Goal: Task Accomplishment & Management: Complete application form

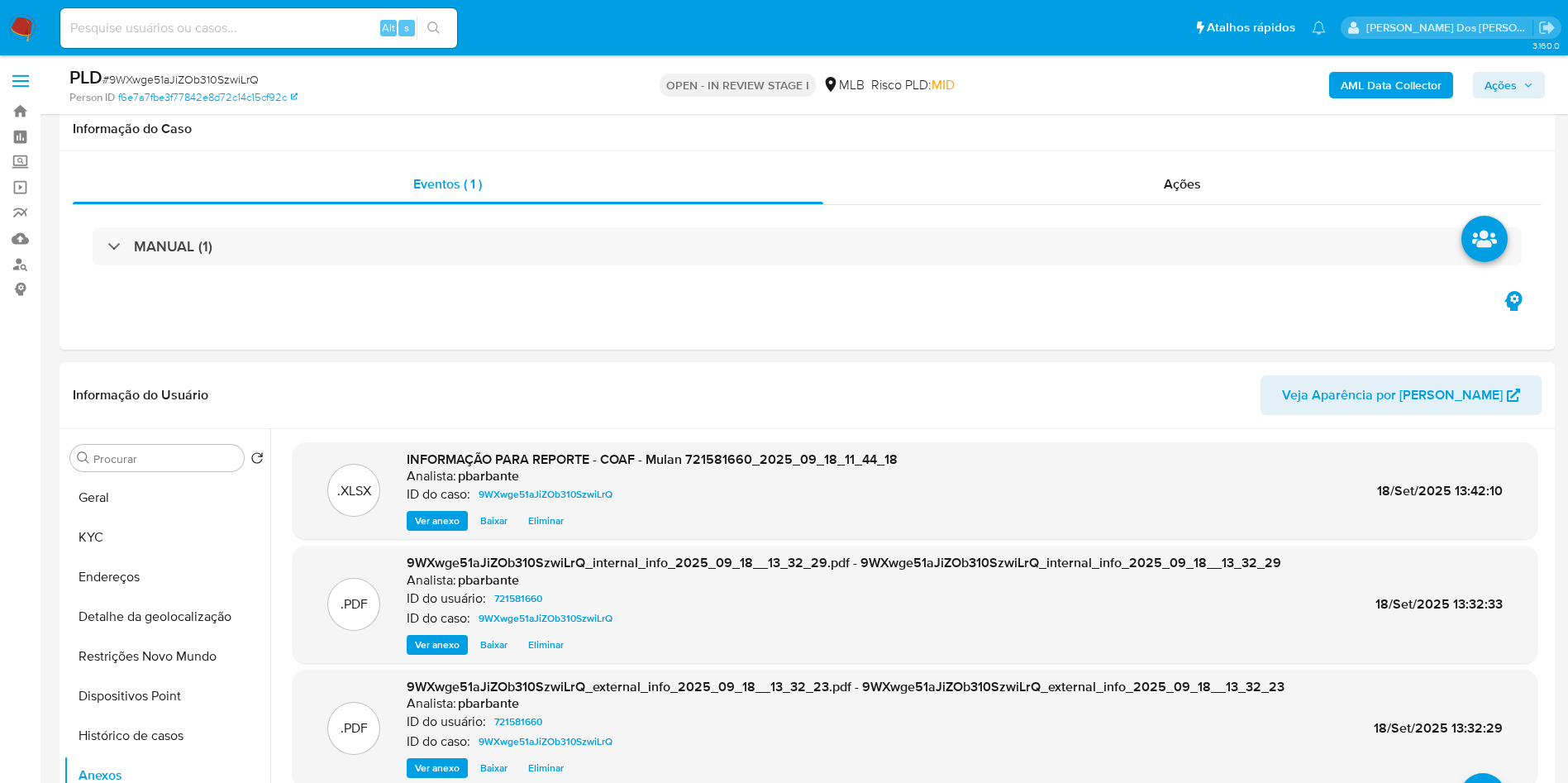
select select "10"
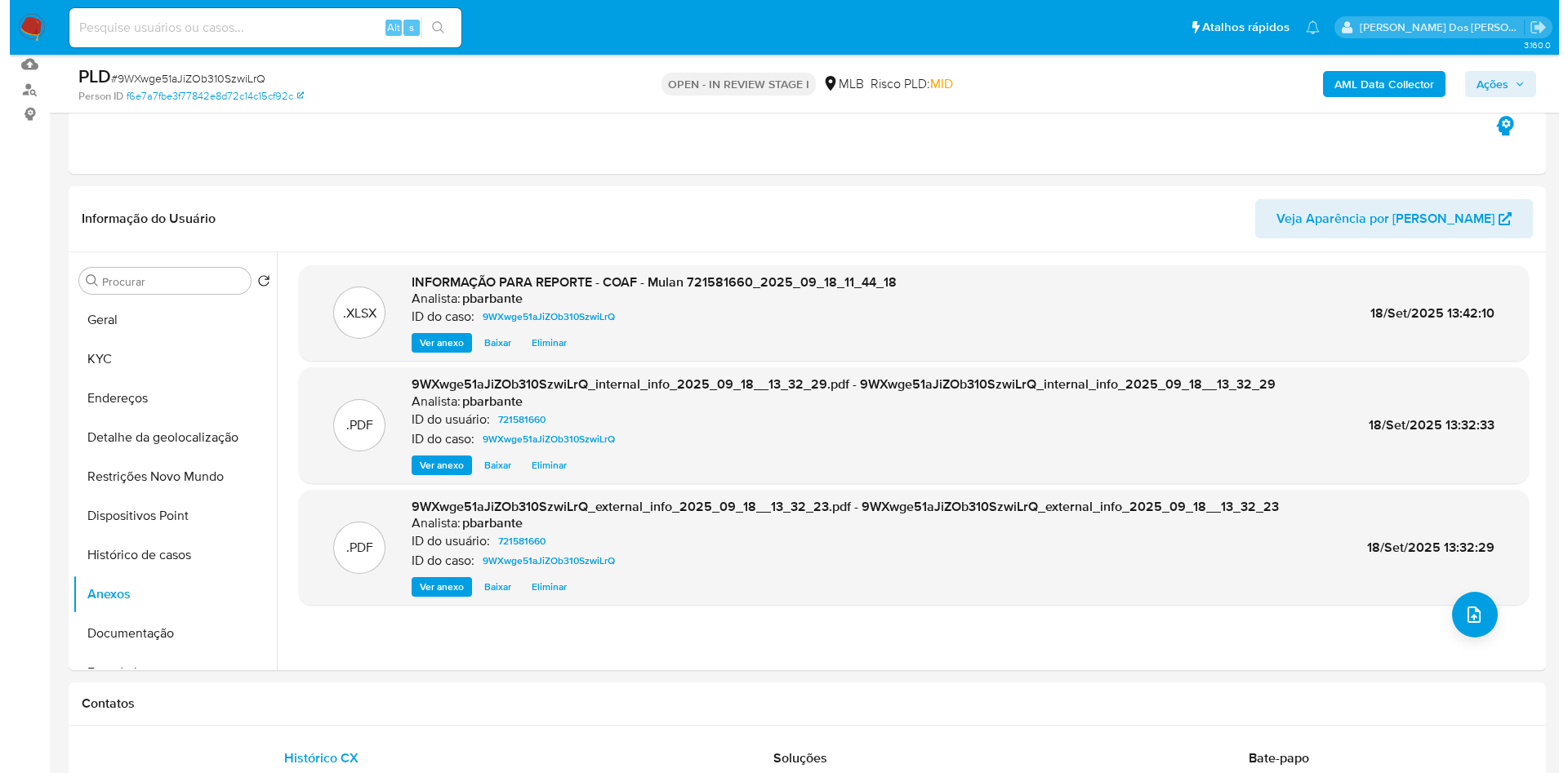
scroll to position [171, 0]
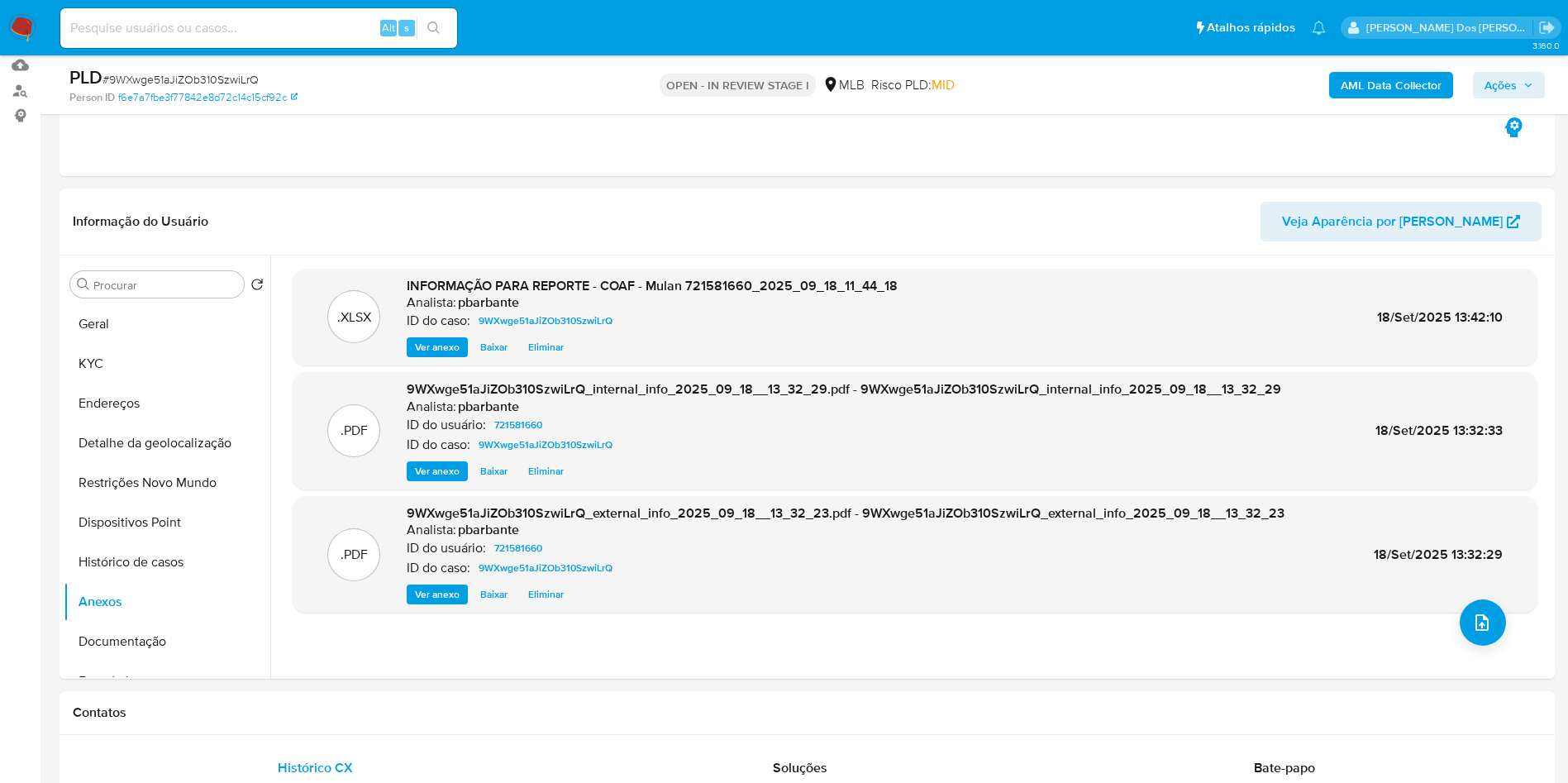
click at [1496, 77] on span "Ações" at bounding box center [1501, 85] width 32 height 26
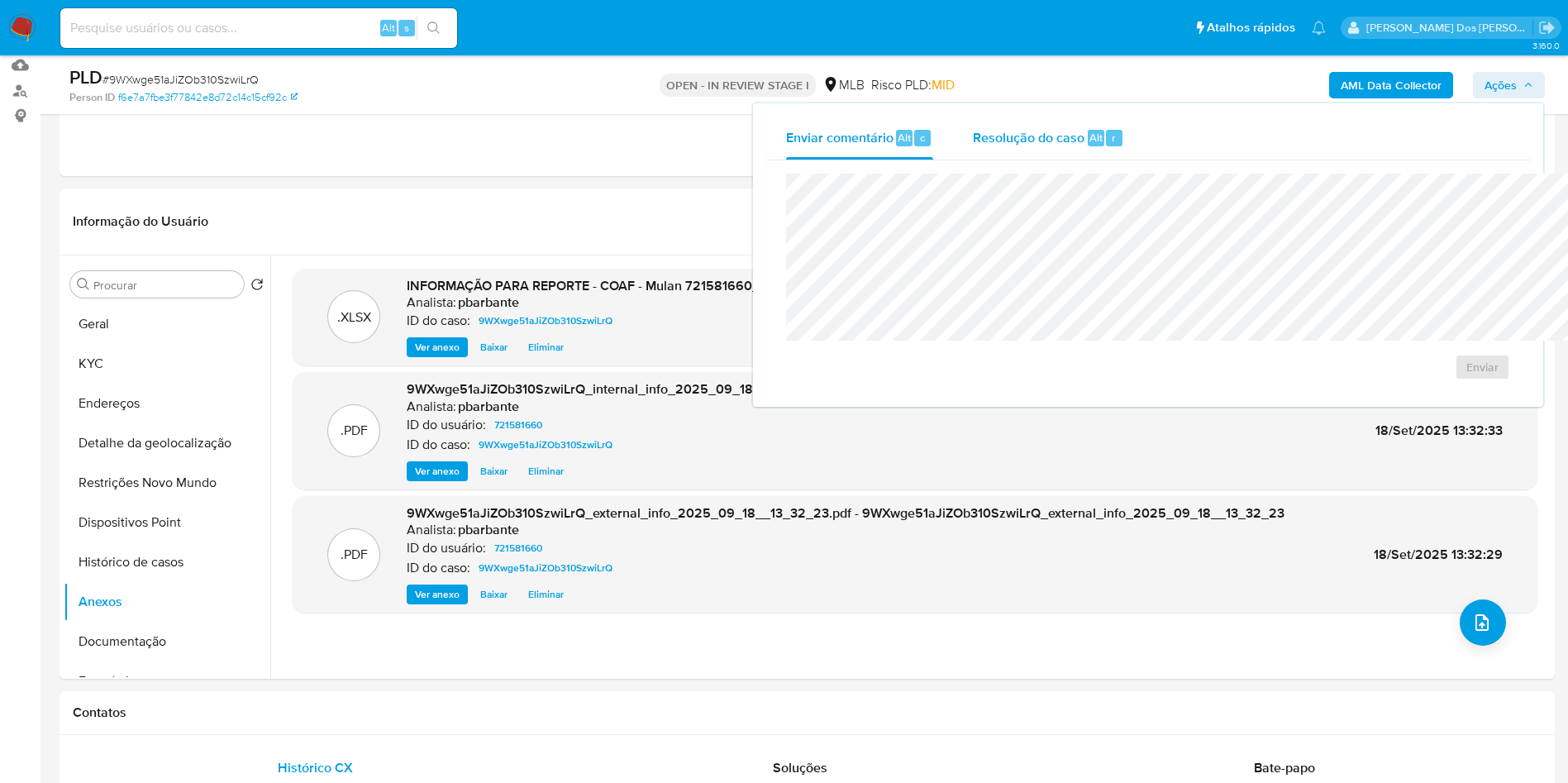
click at [974, 116] on div "Resolução do caso Alt r" at bounding box center [1049, 138] width 151 height 43
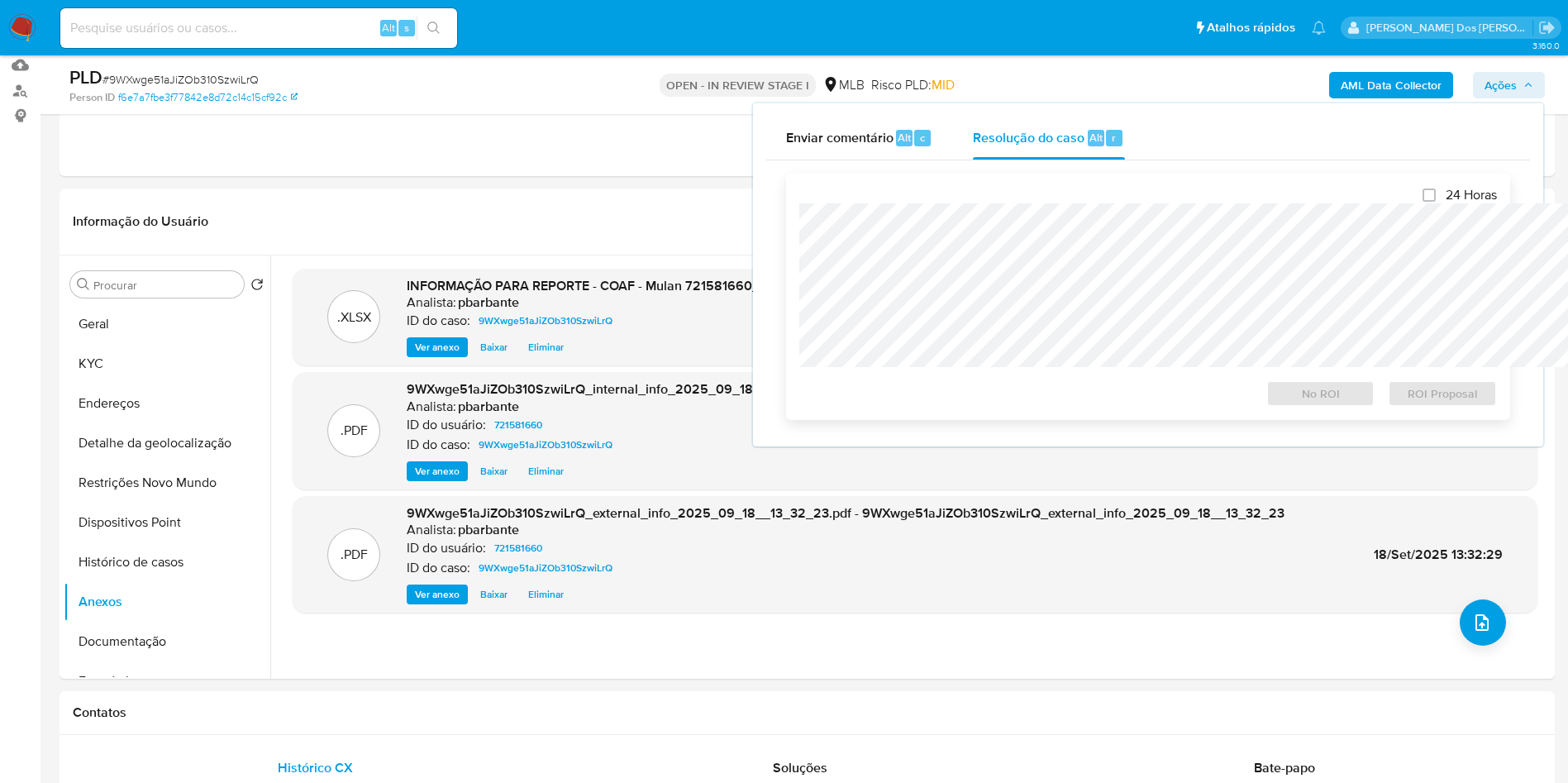
click at [927, 174] on div "24 Horas No ROI ROI Proposal" at bounding box center [1148, 296] width 724 height 246
click at [1464, 646] on button "upload-file" at bounding box center [1483, 623] width 46 height 46
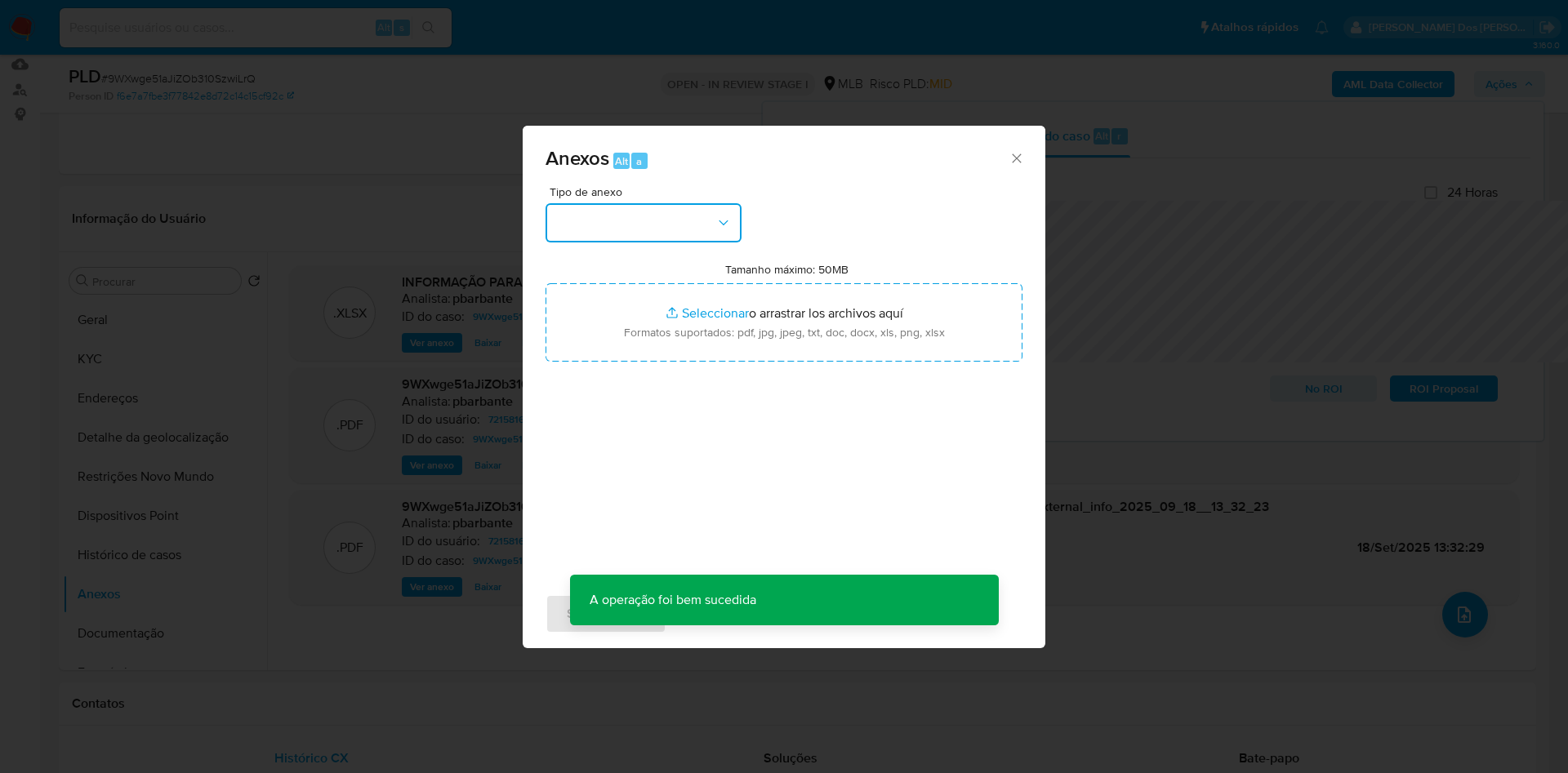
click at [643, 203] on button "button" at bounding box center [643, 222] width 196 height 39
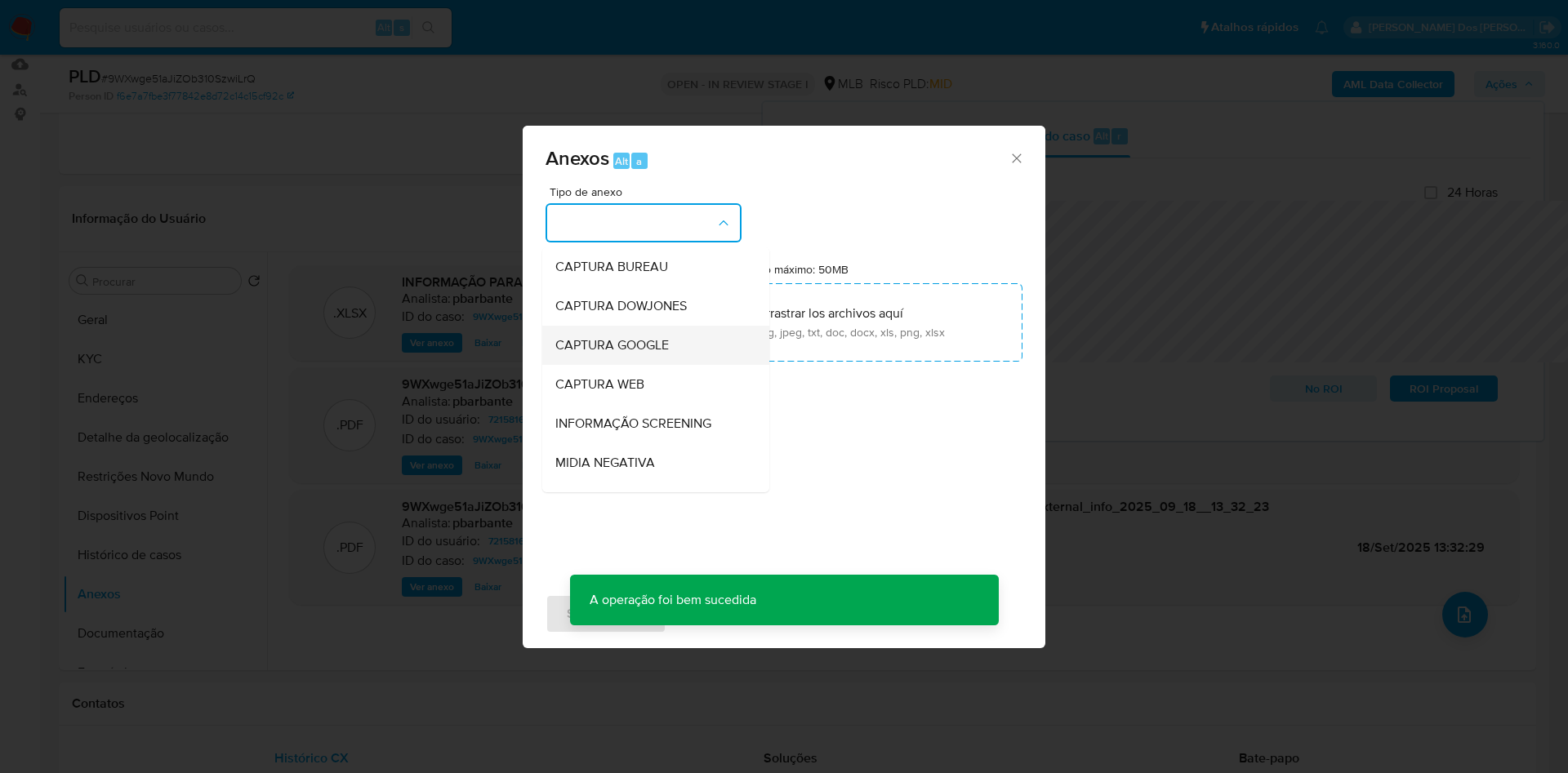
scroll to position [219, 0]
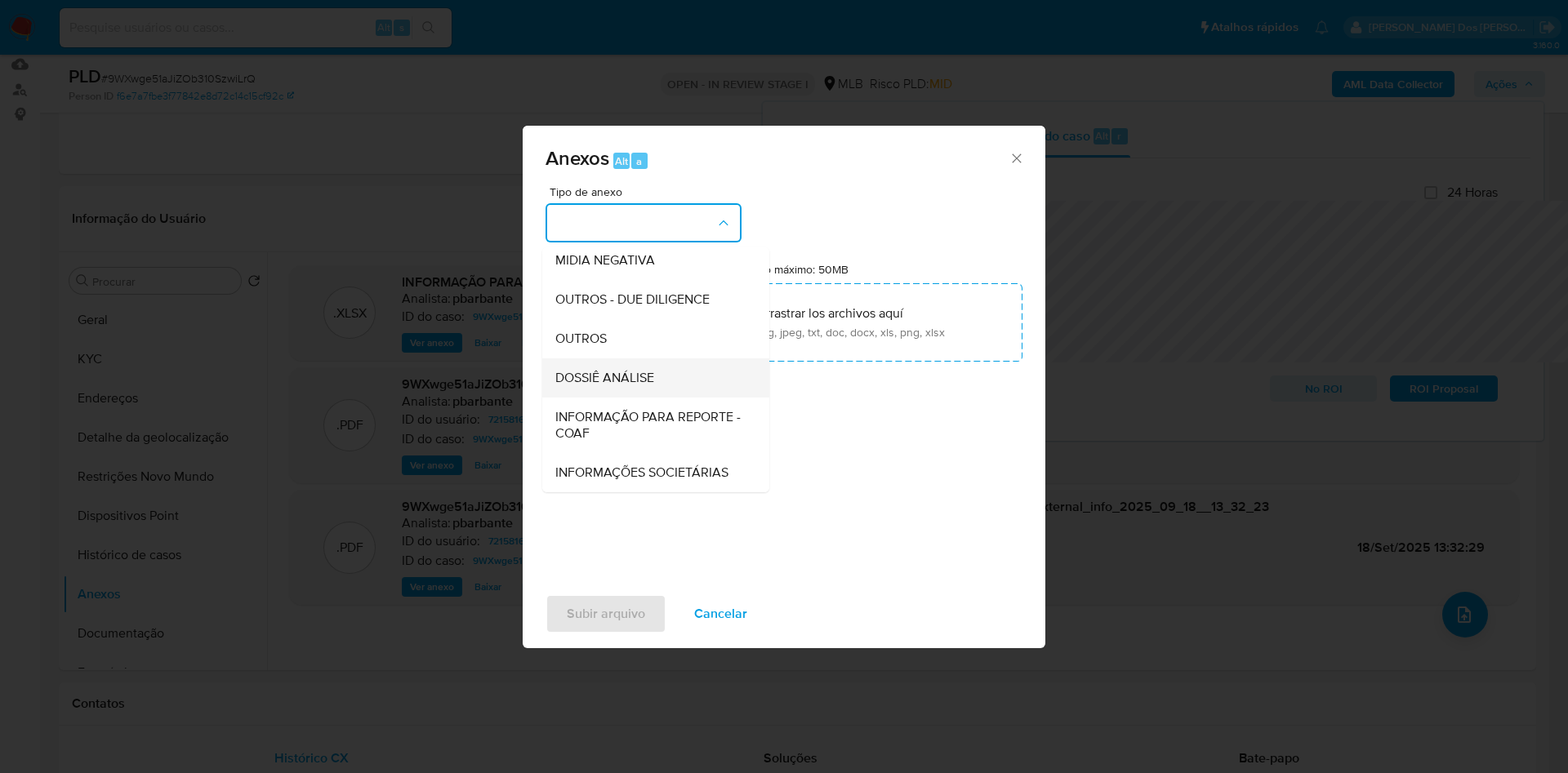
click at [599, 359] on div "DOSSIÊ ANÁLISE" at bounding box center [650, 378] width 191 height 39
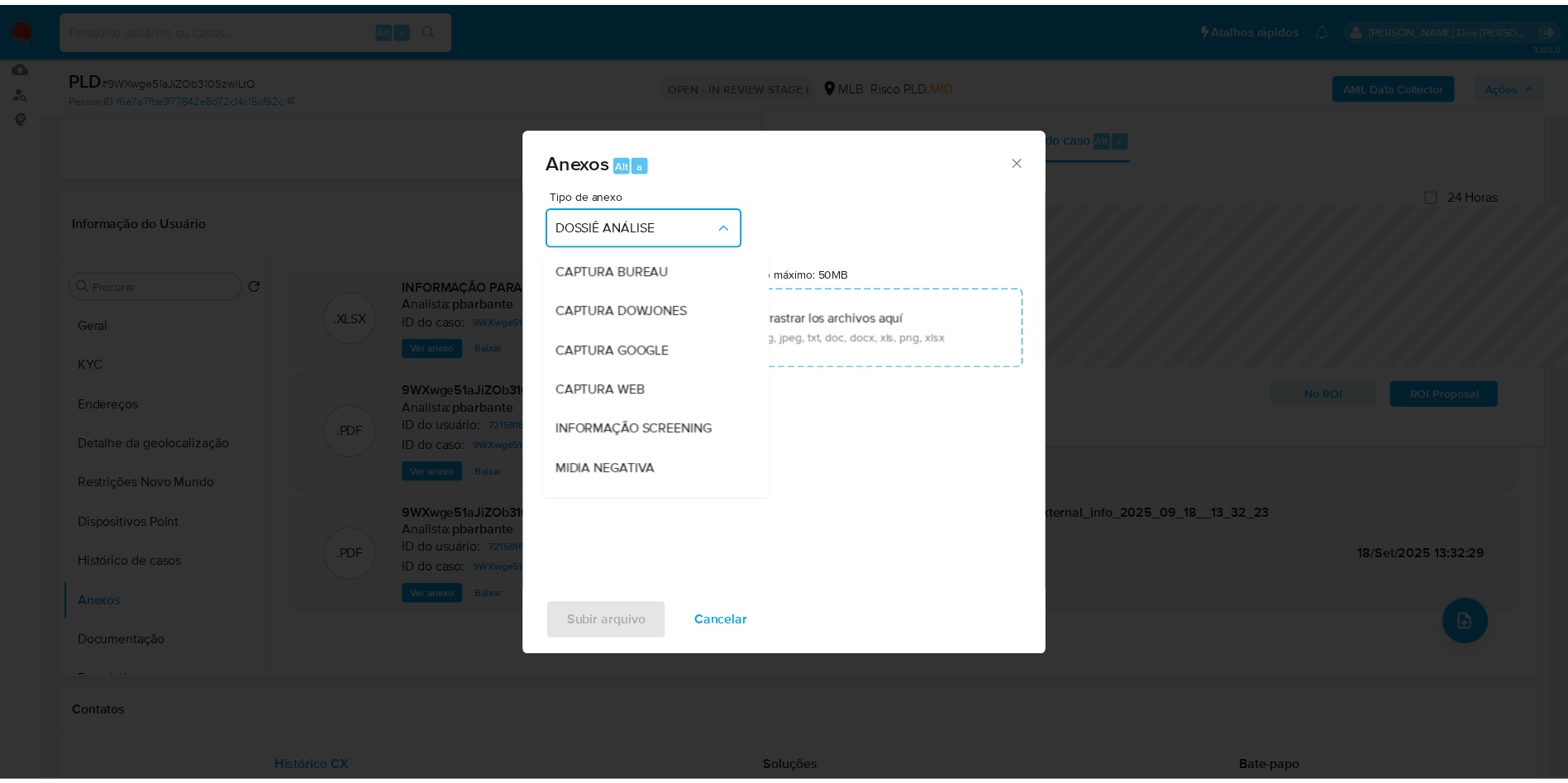
scroll to position [214, 0]
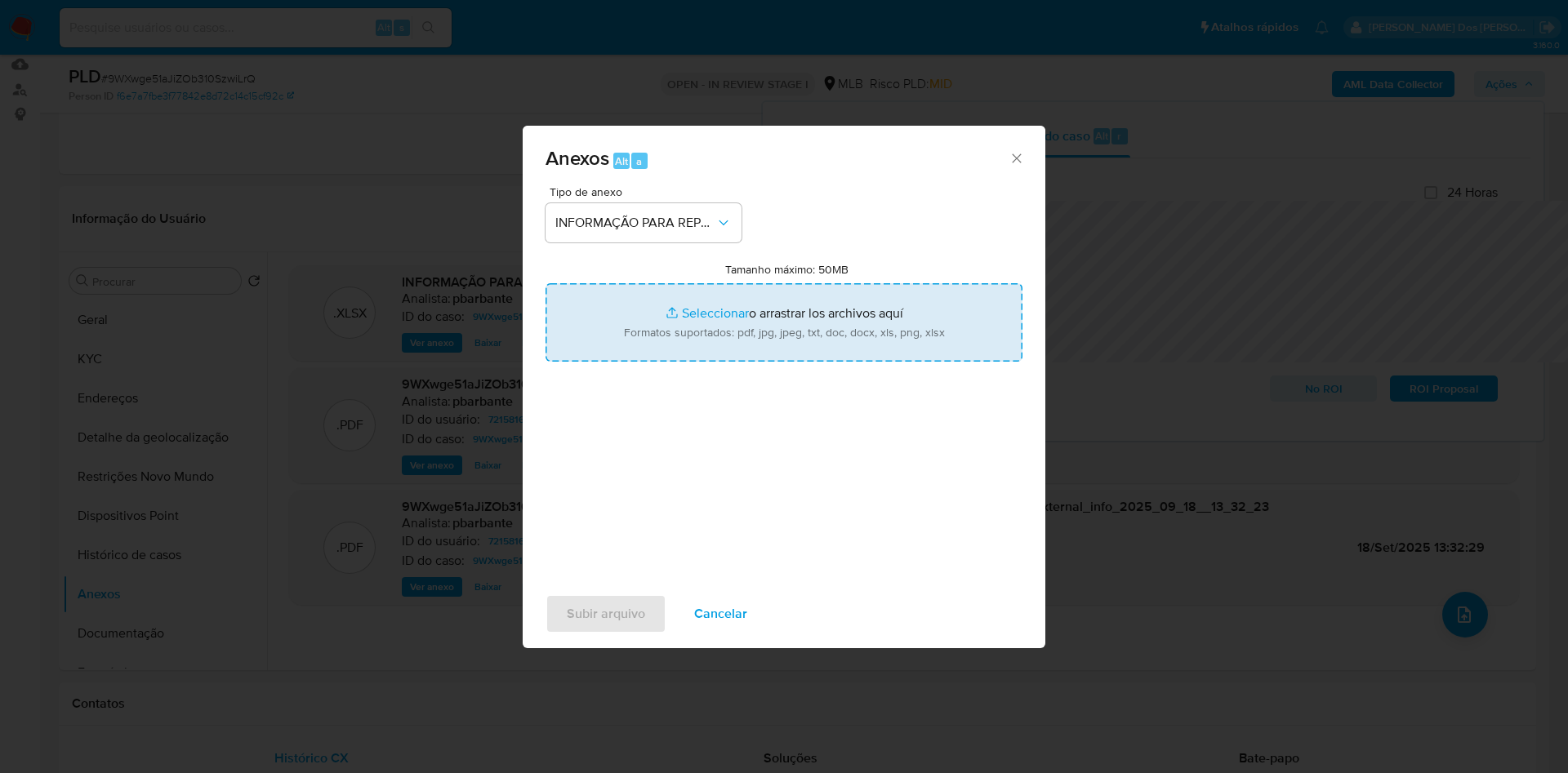
type input "C:\fakepath\SAR - XXX - CPF 44780403898 - SUELLEN ALVES BEKER.pdf"
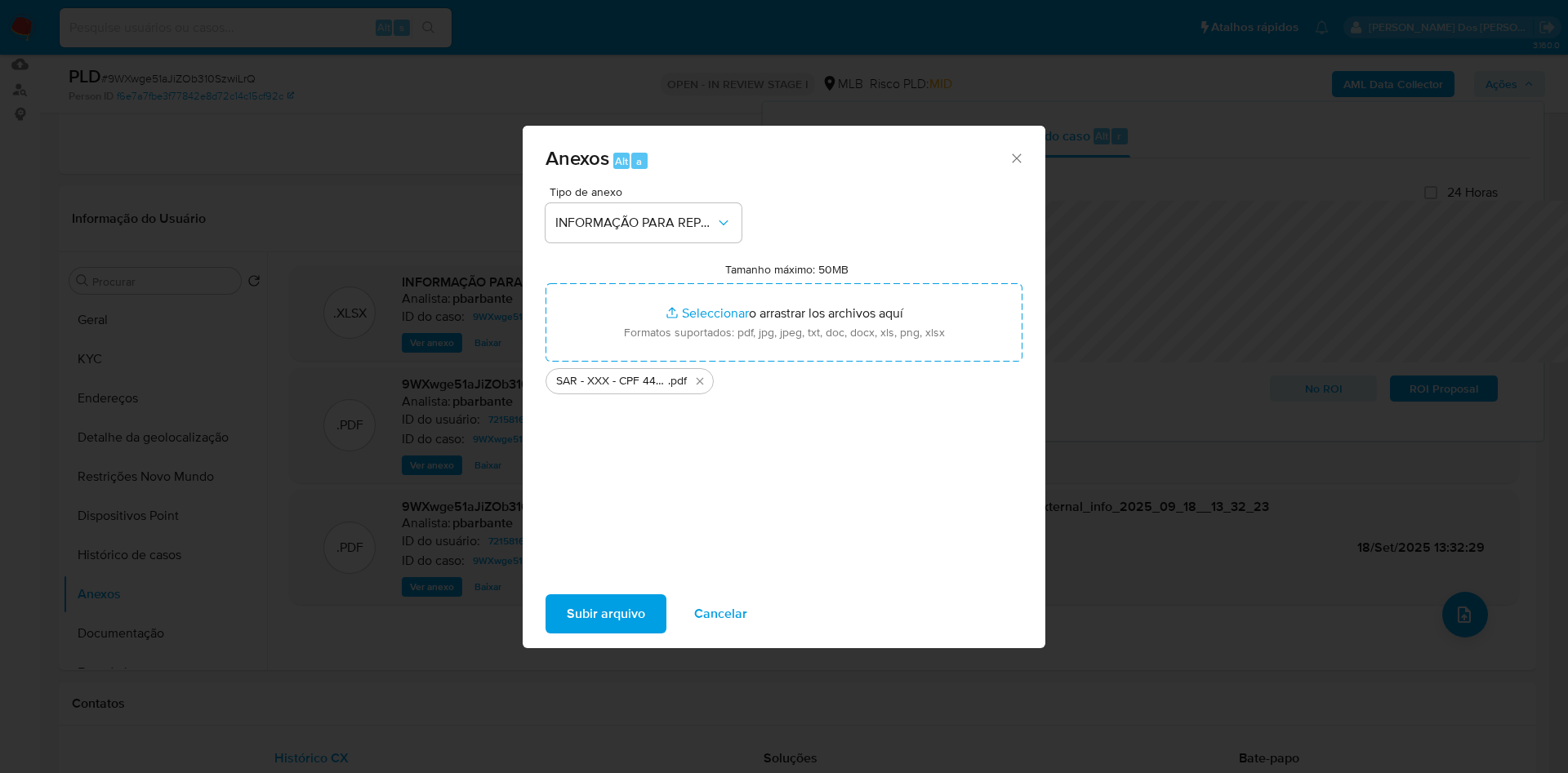
click at [566, 616] on span "Subir arquivo" at bounding box center [605, 614] width 79 height 36
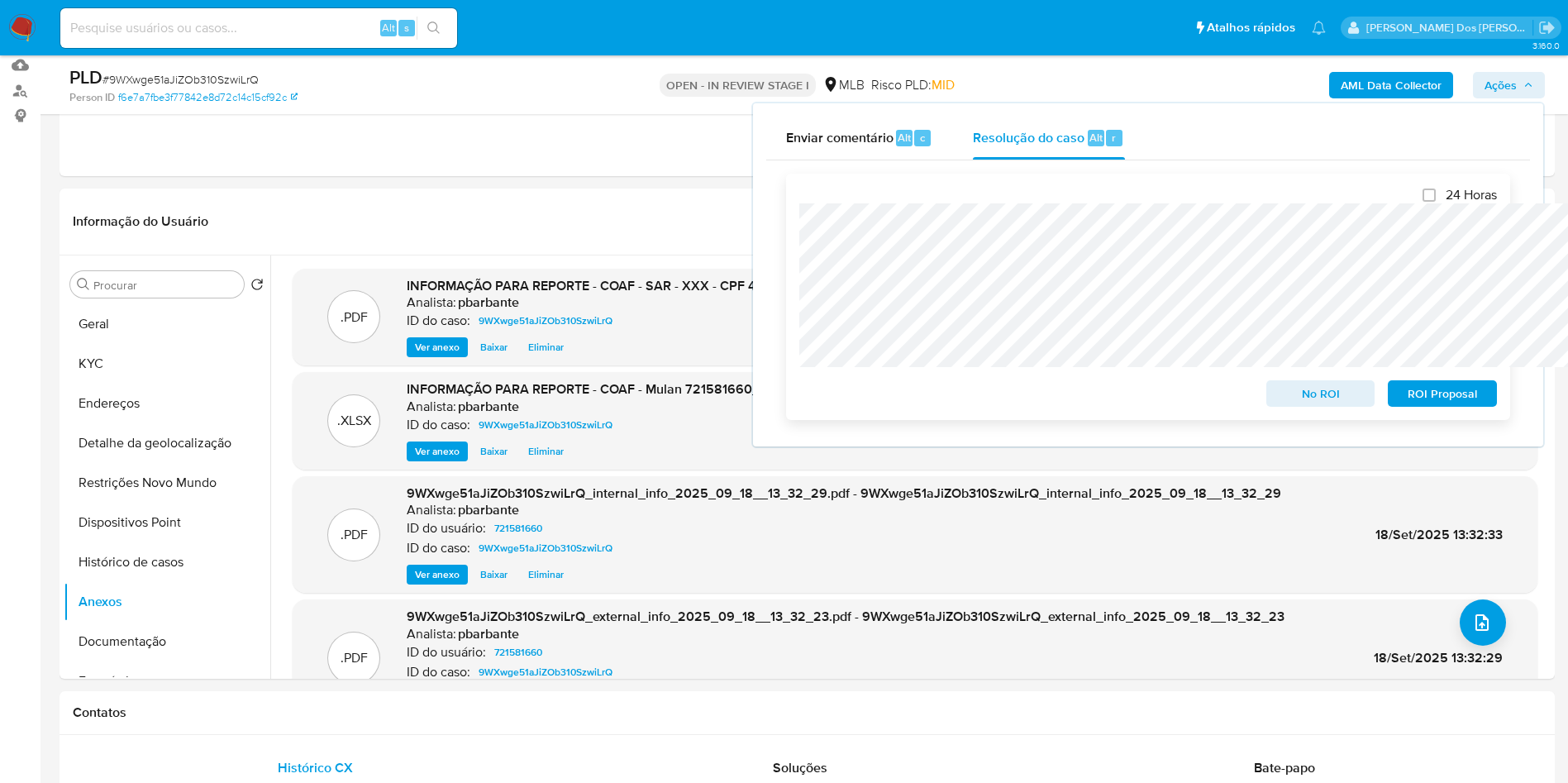
click at [1444, 393] on span "ROI Proposal" at bounding box center [1443, 393] width 86 height 23
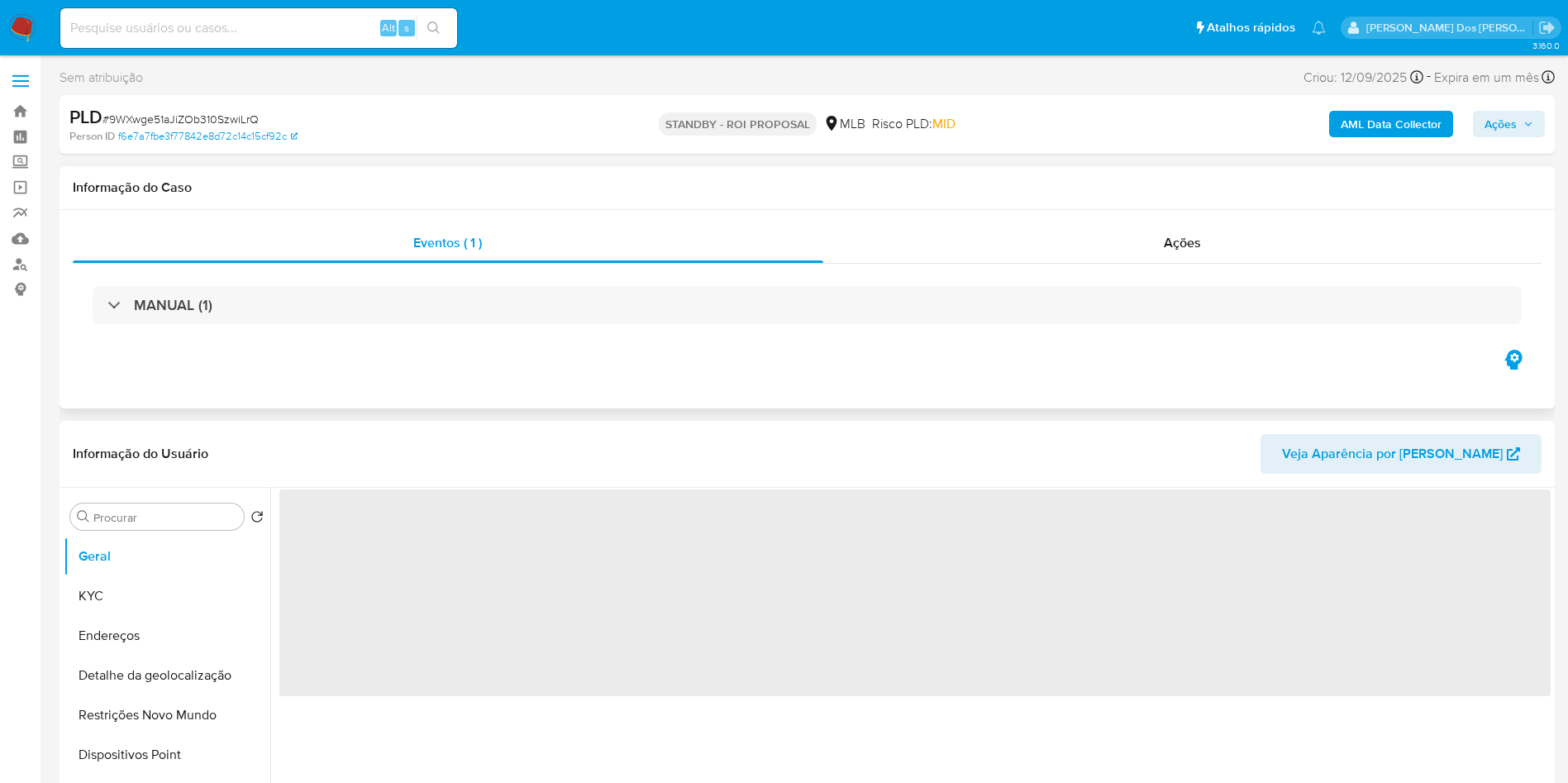
select select "10"
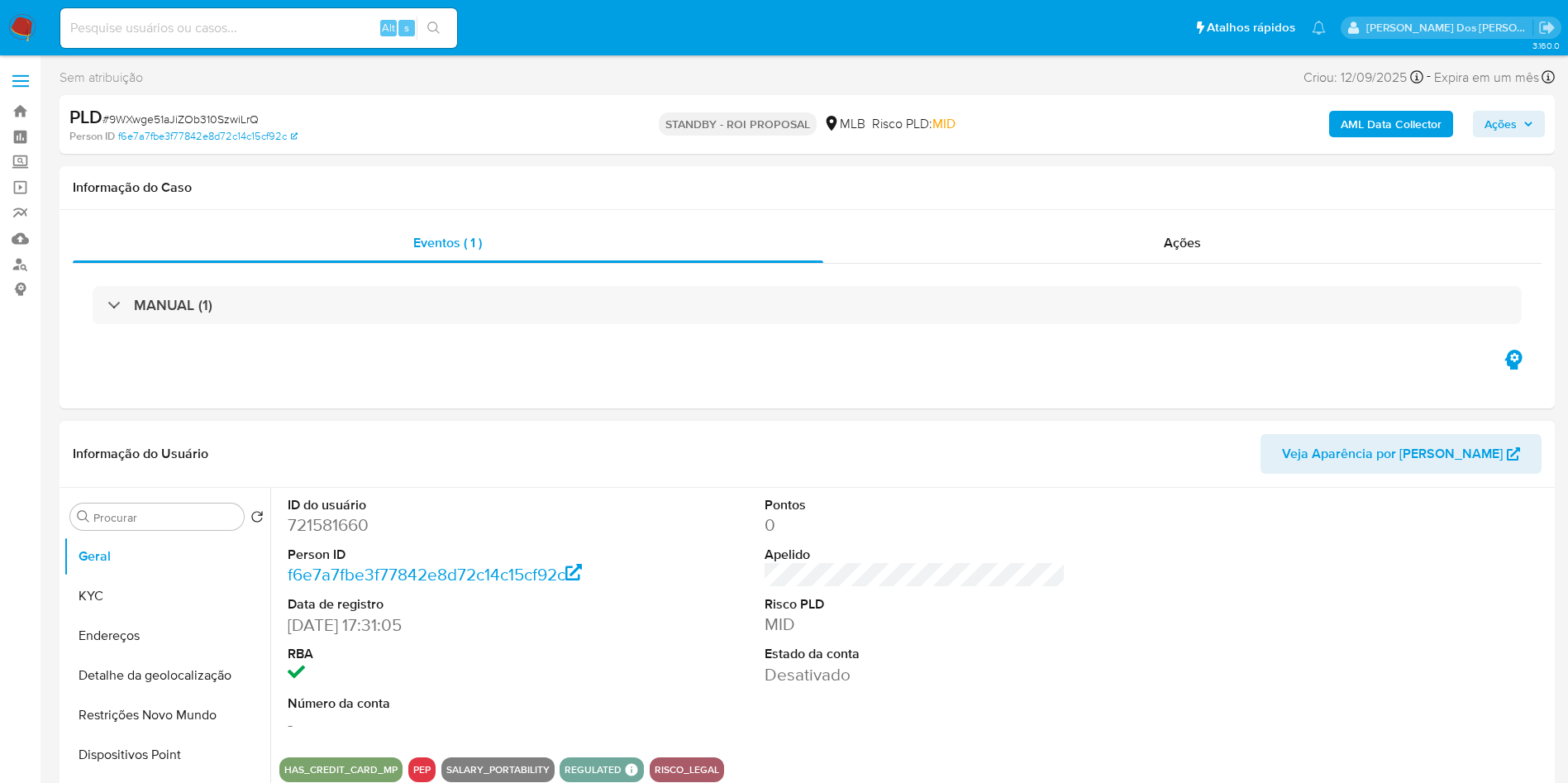
click at [1037, 488] on div "Informação do Usuário Veja Aparência por [PERSON_NAME]" at bounding box center [807, 455] width 1495 height 67
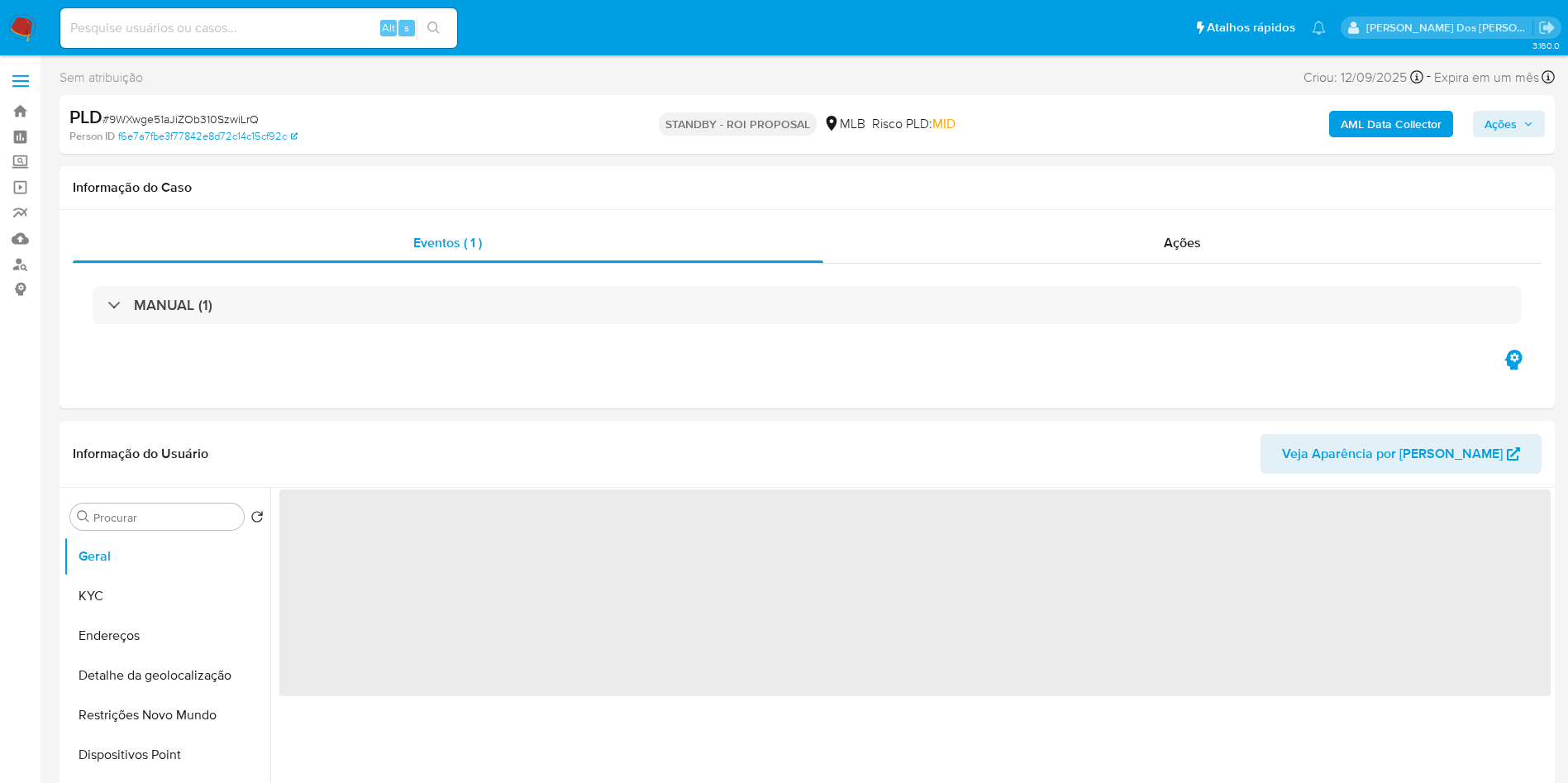
select select "10"
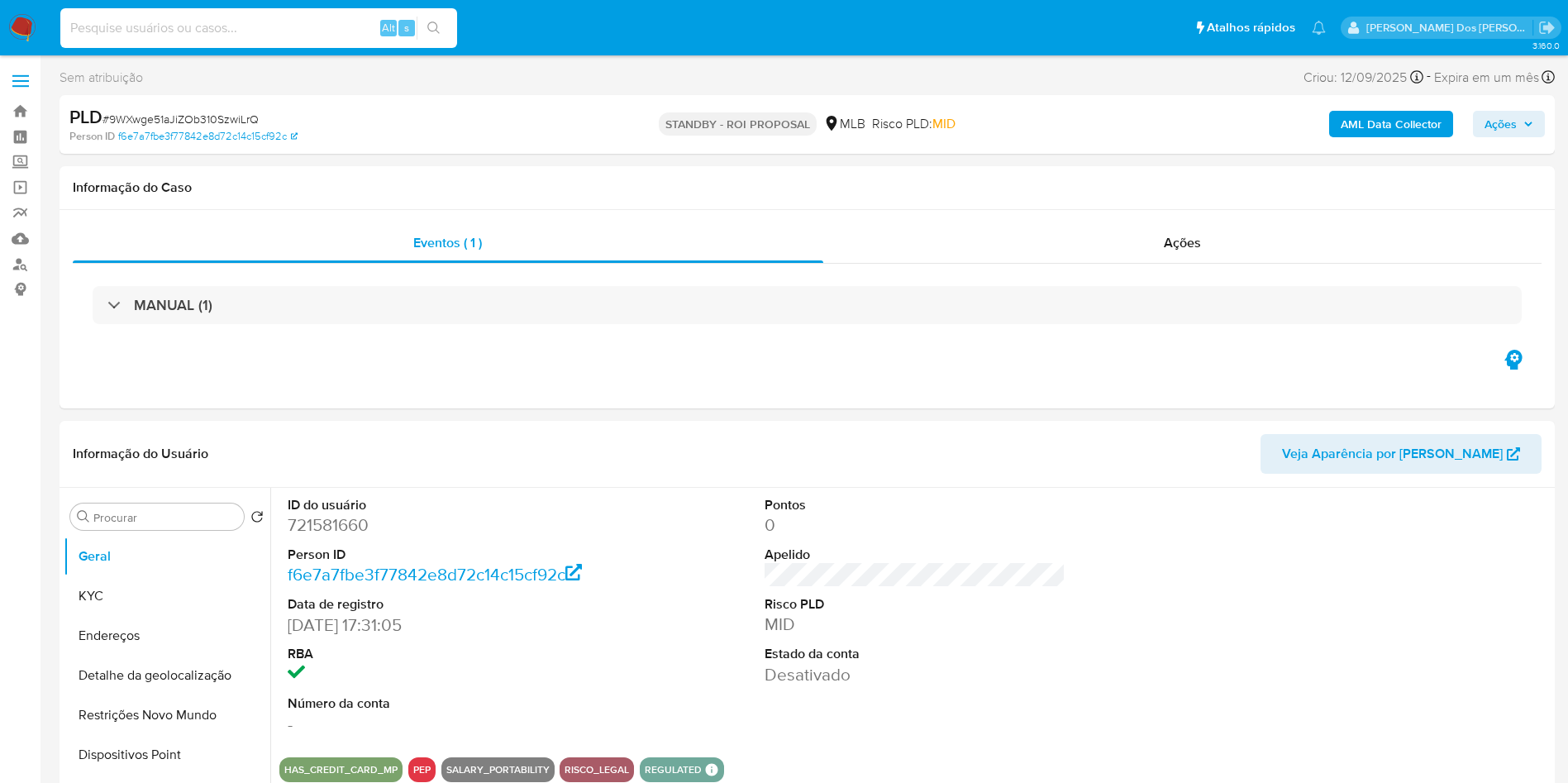
click at [331, 20] on input at bounding box center [258, 28] width 397 height 22
paste input "LaRrZA6B1xeGPtu7SmHEq9Li"
type input "LaRrZA6B1xeGPtu7SmHEq9Li"
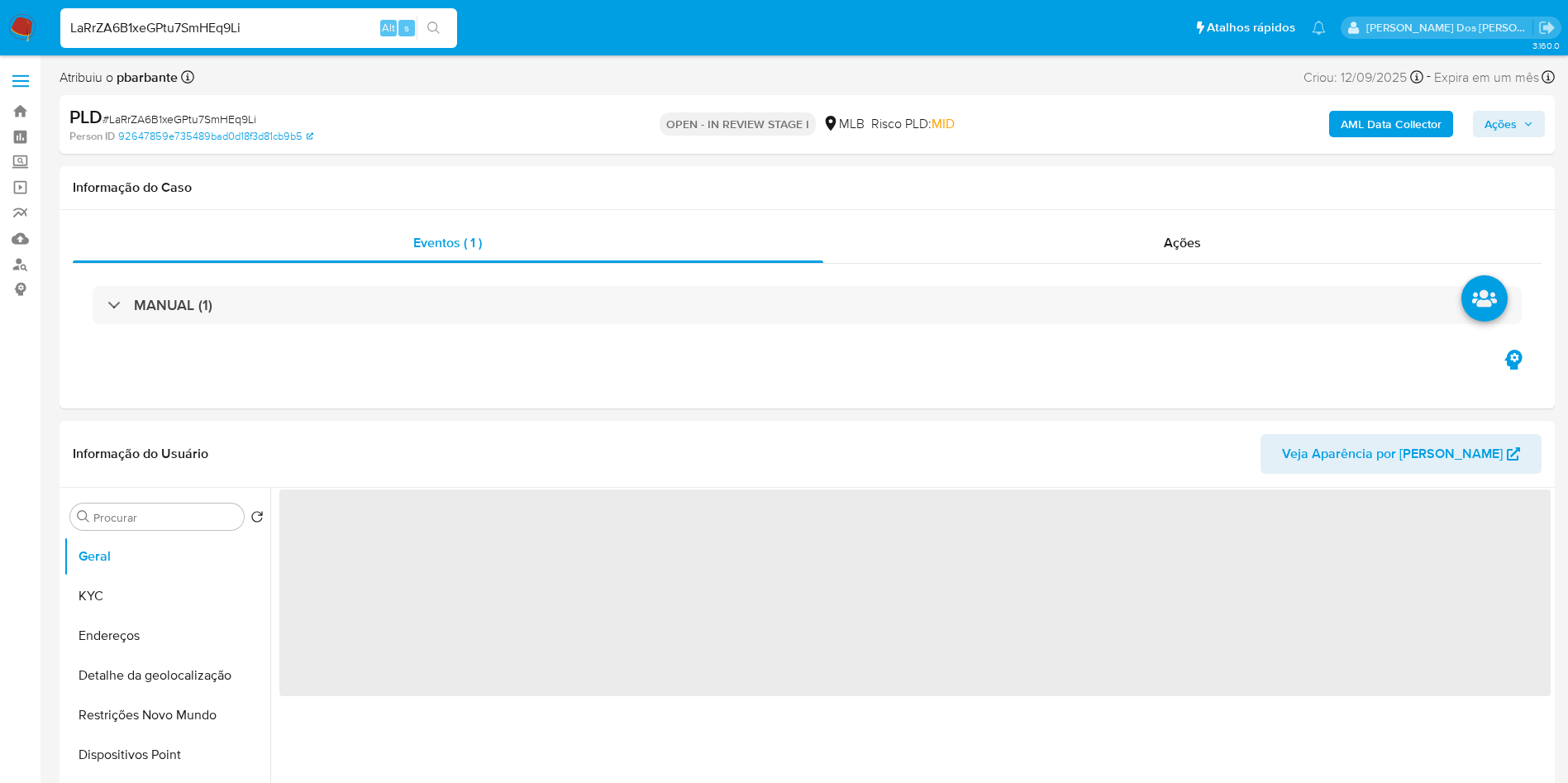
select select "10"
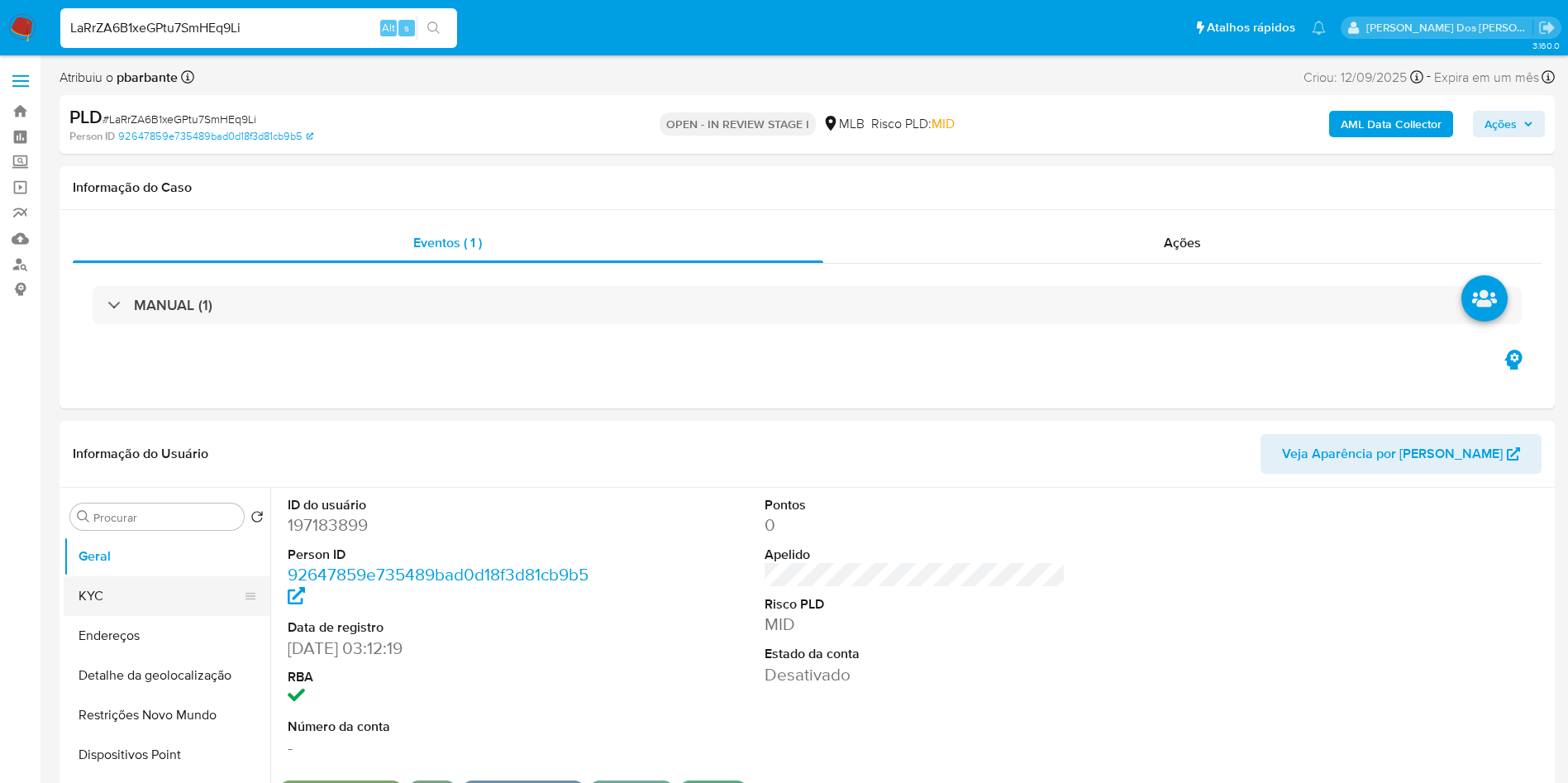
click at [114, 617] on button "KYC" at bounding box center [160, 596] width 193 height 39
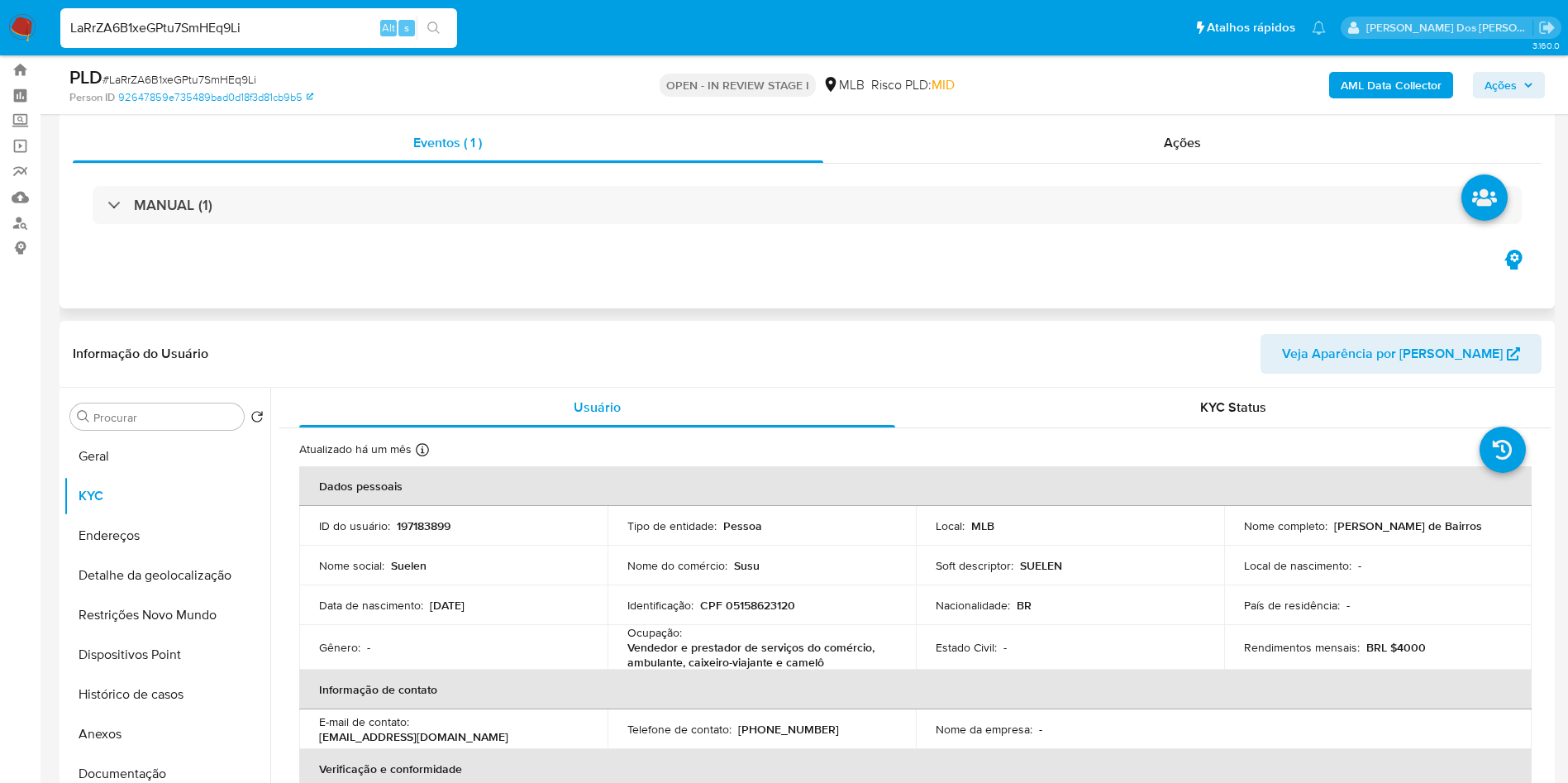
scroll to position [39, 0]
click at [1519, 89] on span "Ações" at bounding box center [1509, 85] width 49 height 23
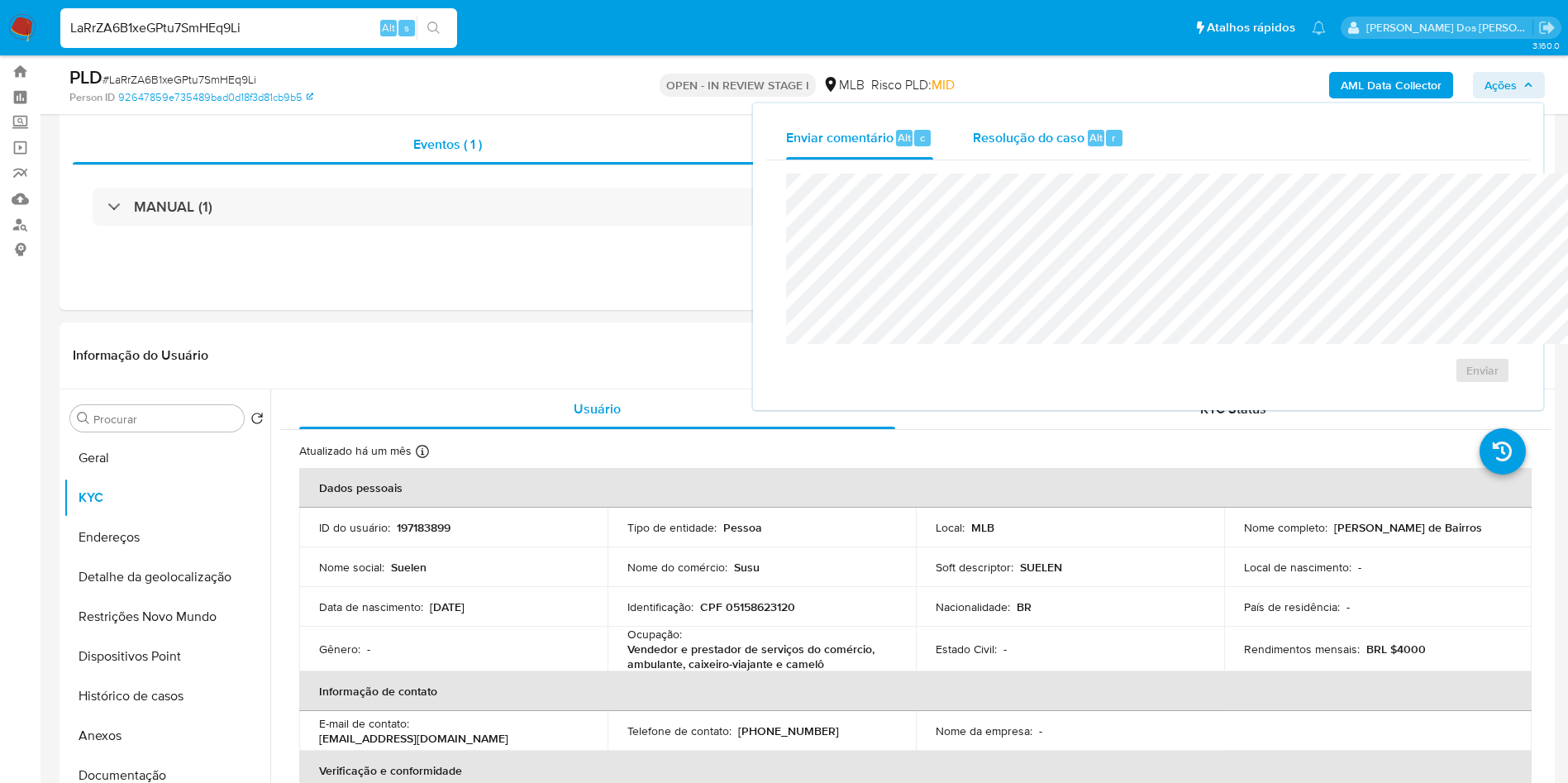
click at [1090, 143] on span "Alt" at bounding box center [1096, 138] width 13 height 16
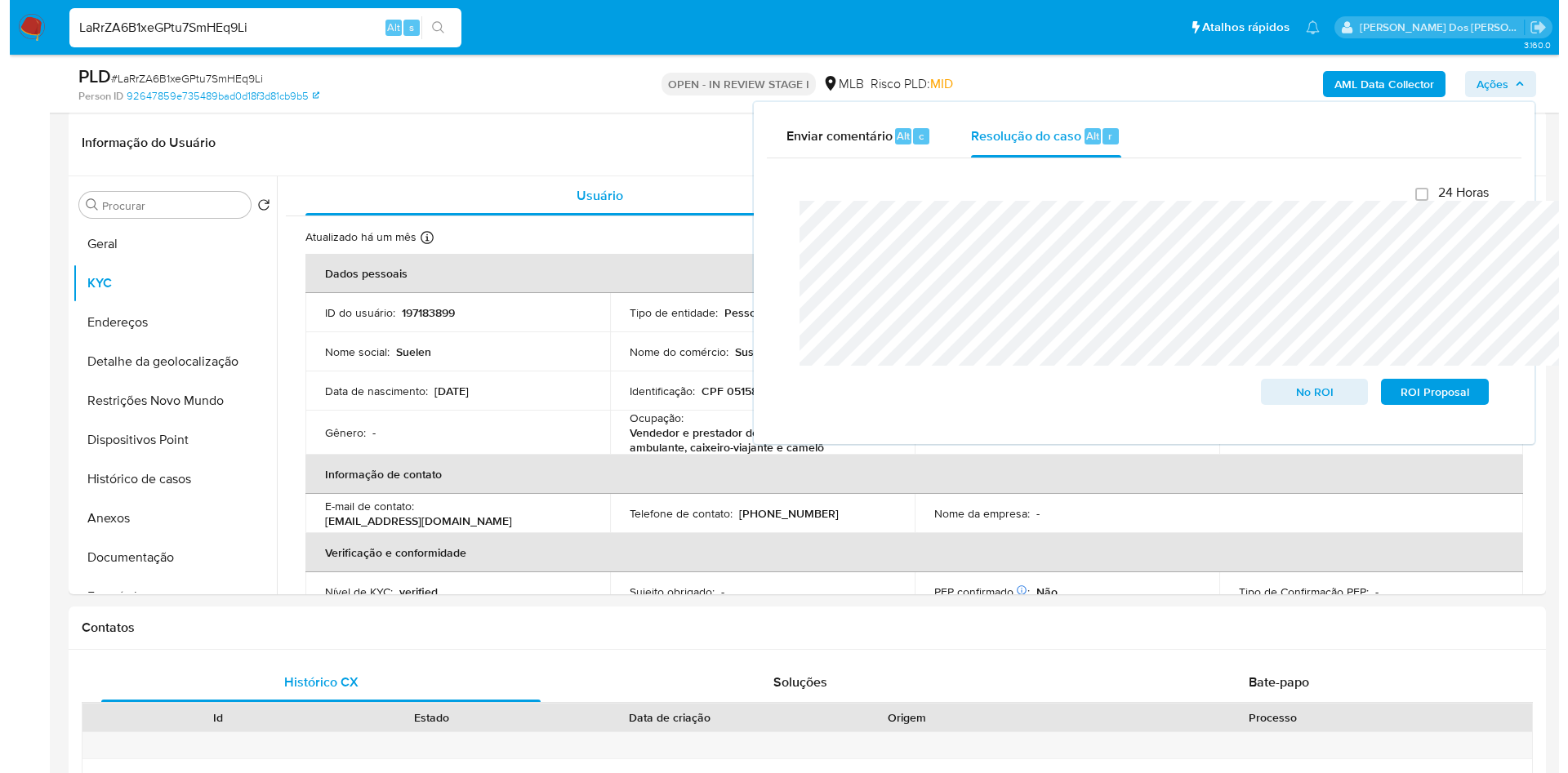
scroll to position [250, 0]
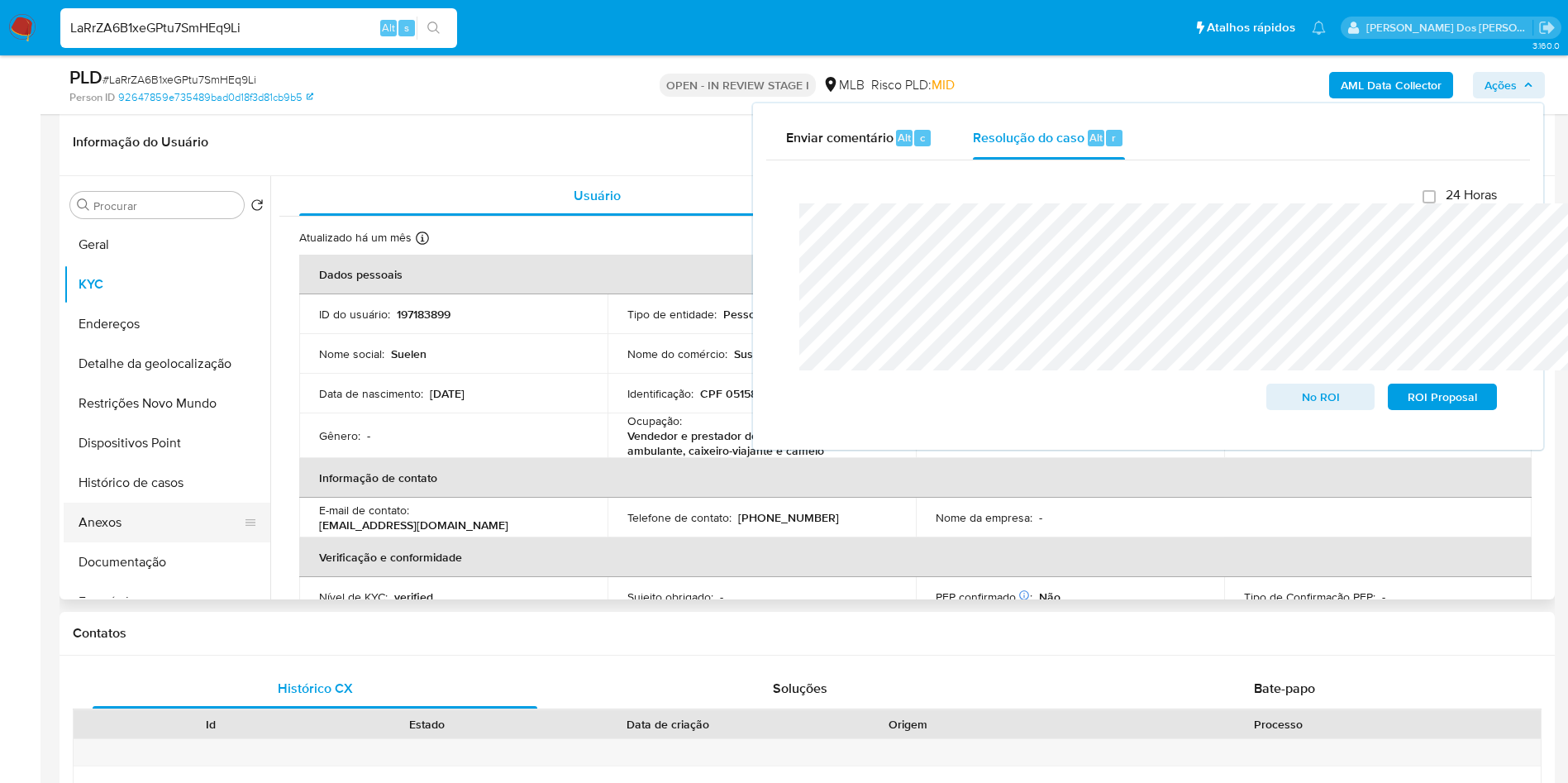
click at [103, 542] on button "Anexos" at bounding box center [160, 522] width 193 height 39
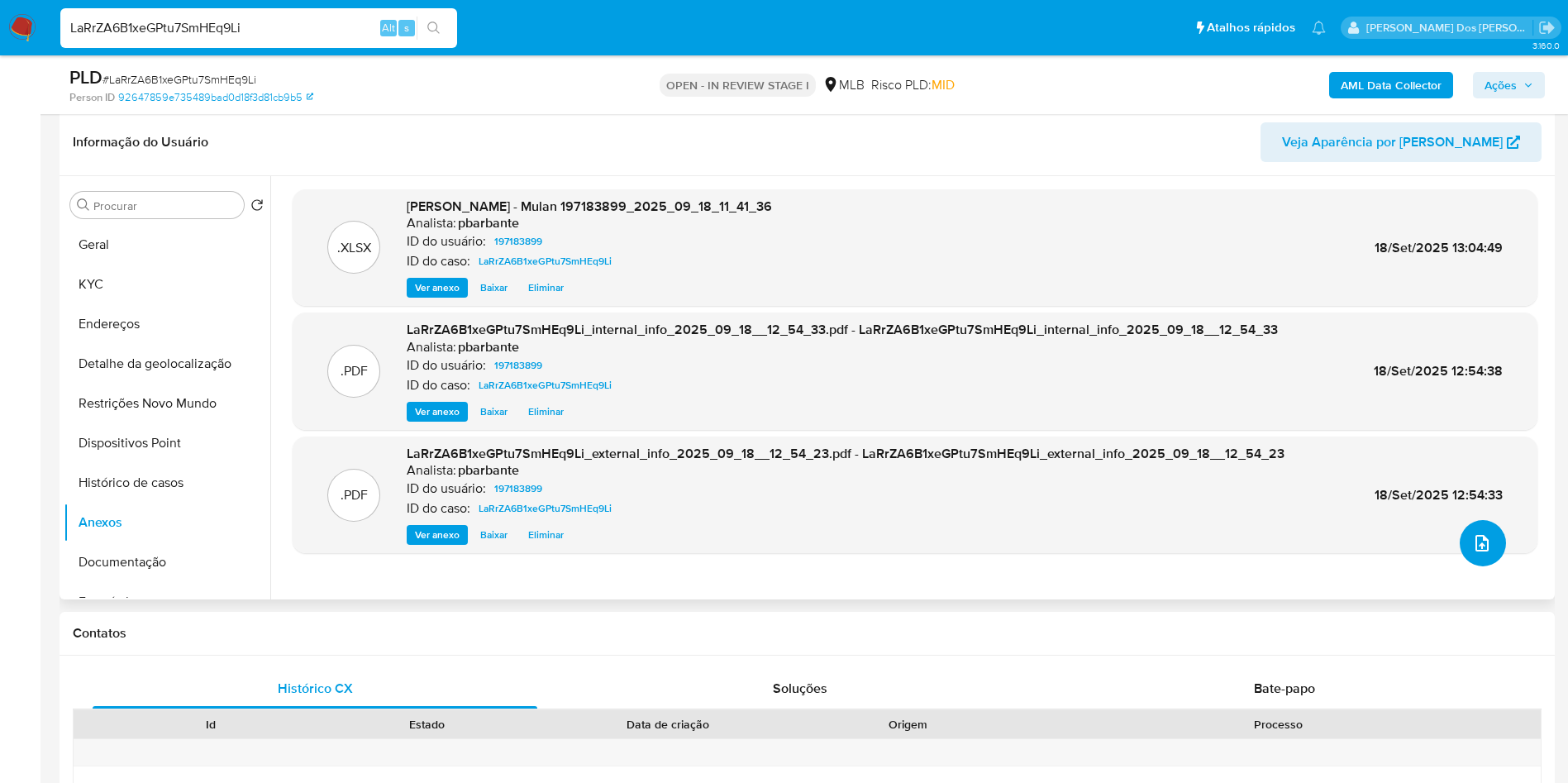
click at [1478, 554] on icon "upload-file" at bounding box center [1482, 543] width 20 height 20
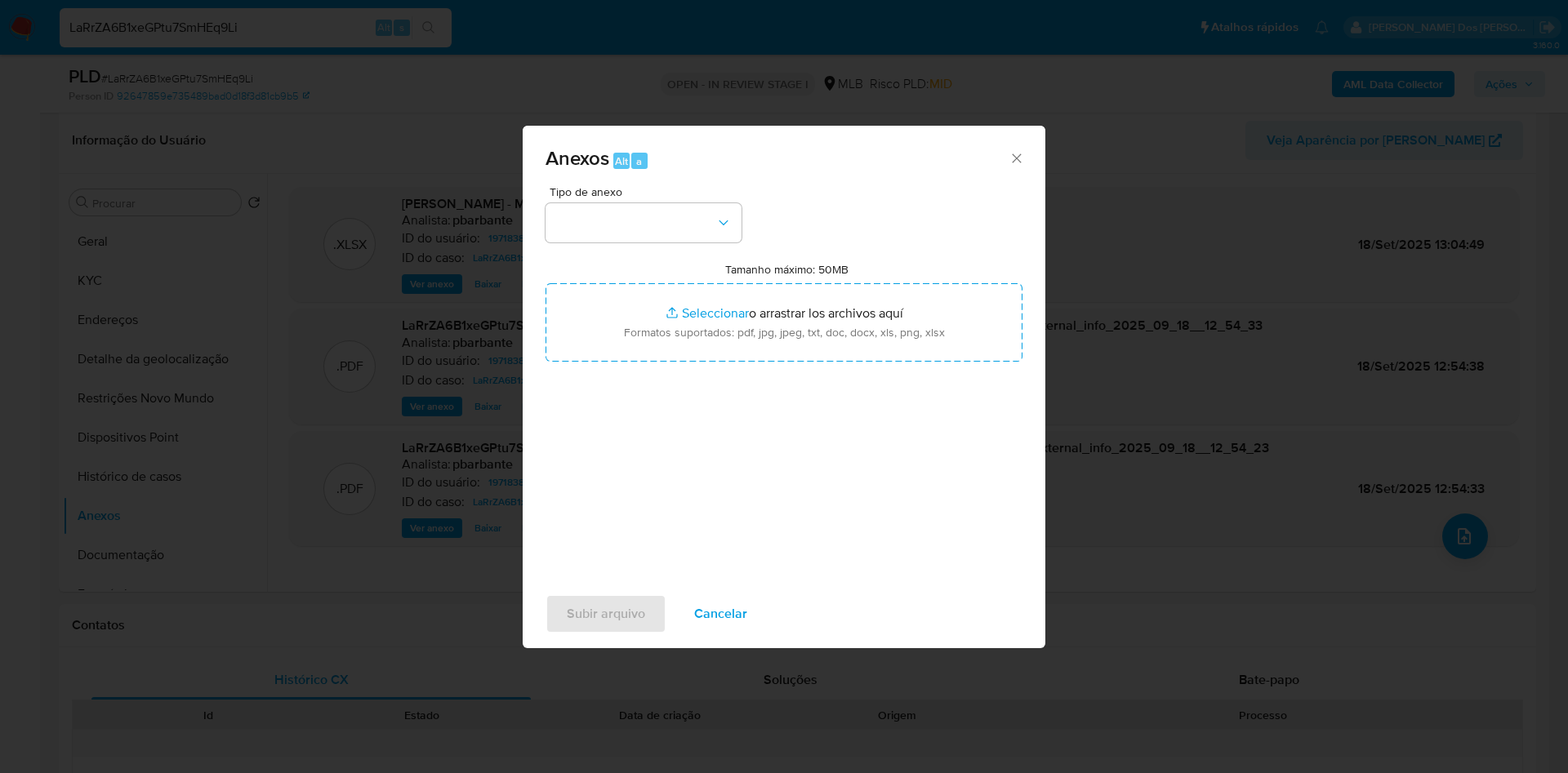
click at [707, 214] on div "Tipo de anexo Tamanho máximo: 50MB Seleccionar archivos Seleccionar o arrastrar…" at bounding box center [784, 379] width 477 height 386
click at [687, 203] on button "button" at bounding box center [643, 222] width 196 height 39
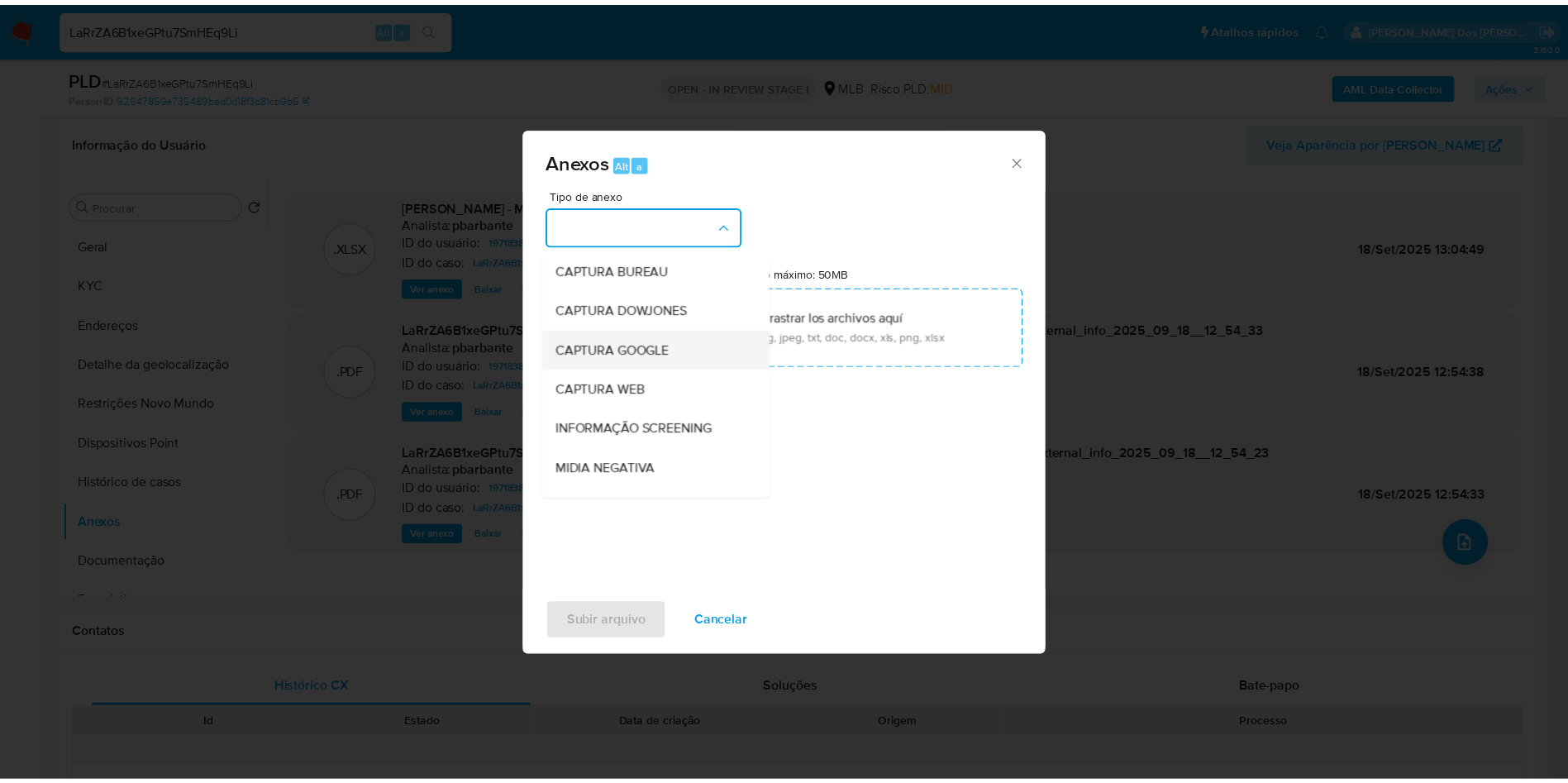
scroll to position [222, 0]
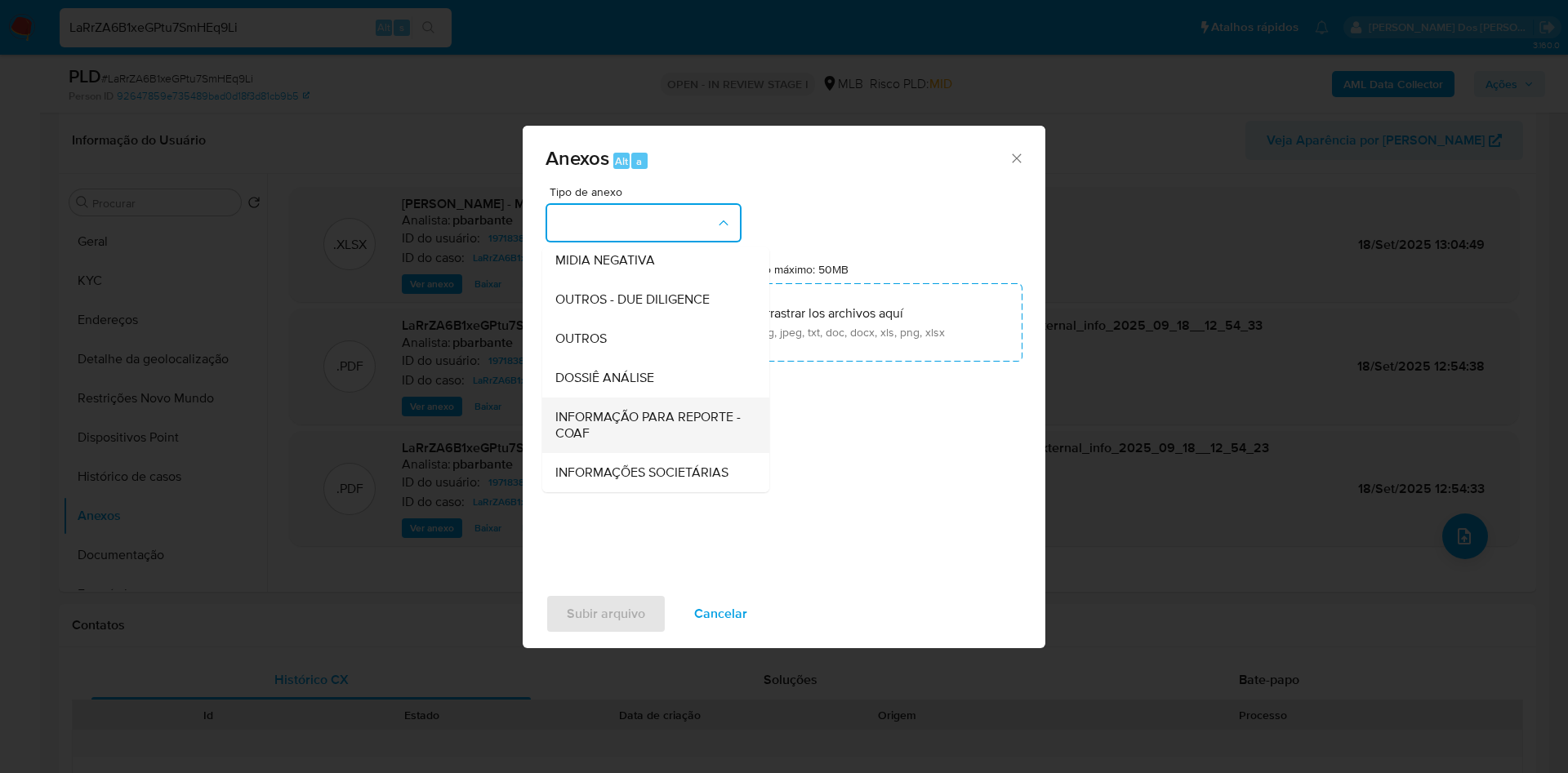
click at [586, 409] on span "INFORMAÇÃO PARA REPORTE - COAF" at bounding box center [650, 425] width 191 height 33
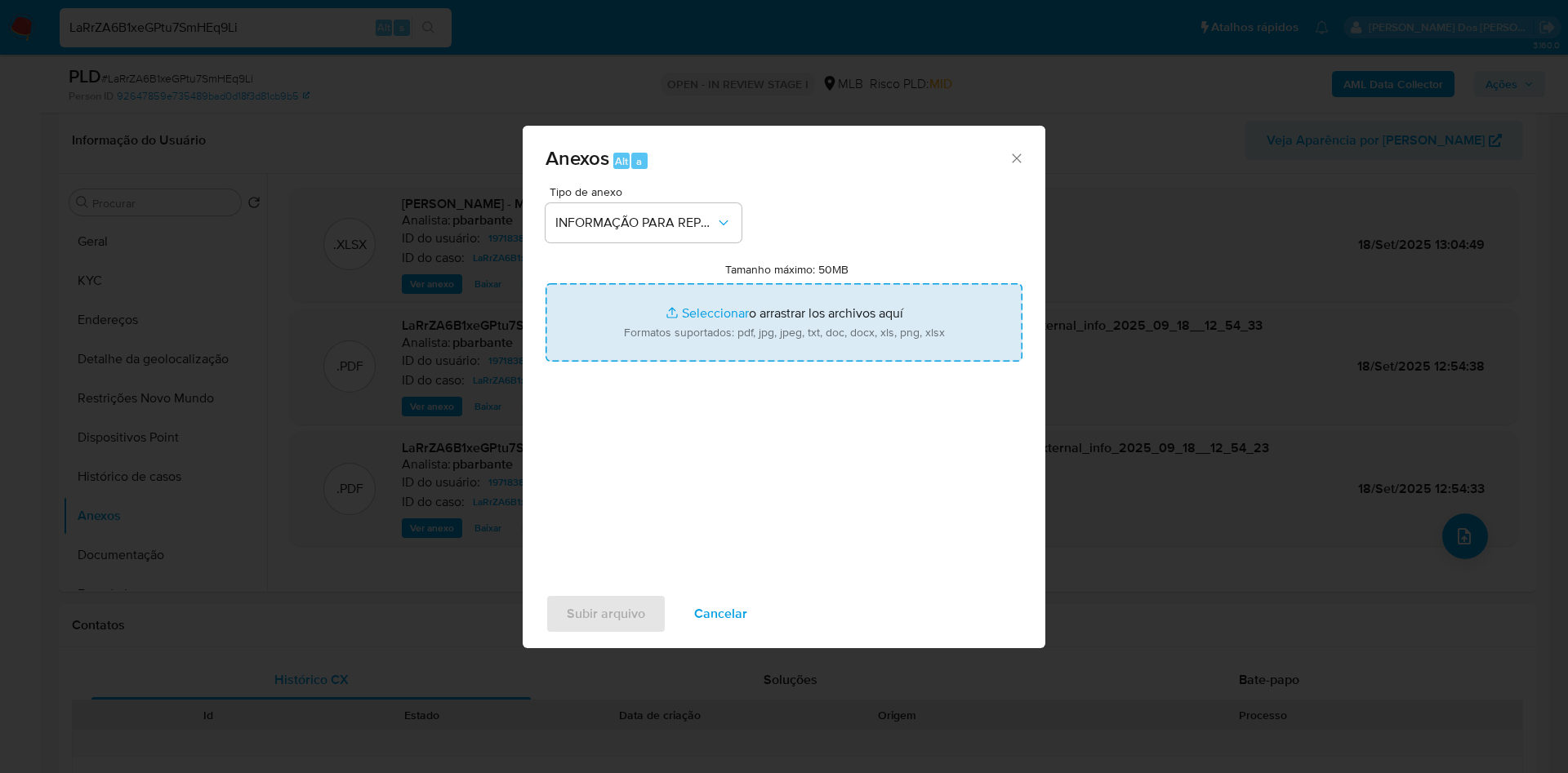
type input "C:\fakepath\SAR - XXX - CPF 05158623120 - SUELEN MONTEIRO FARIA DE BAIRROS.pdf"
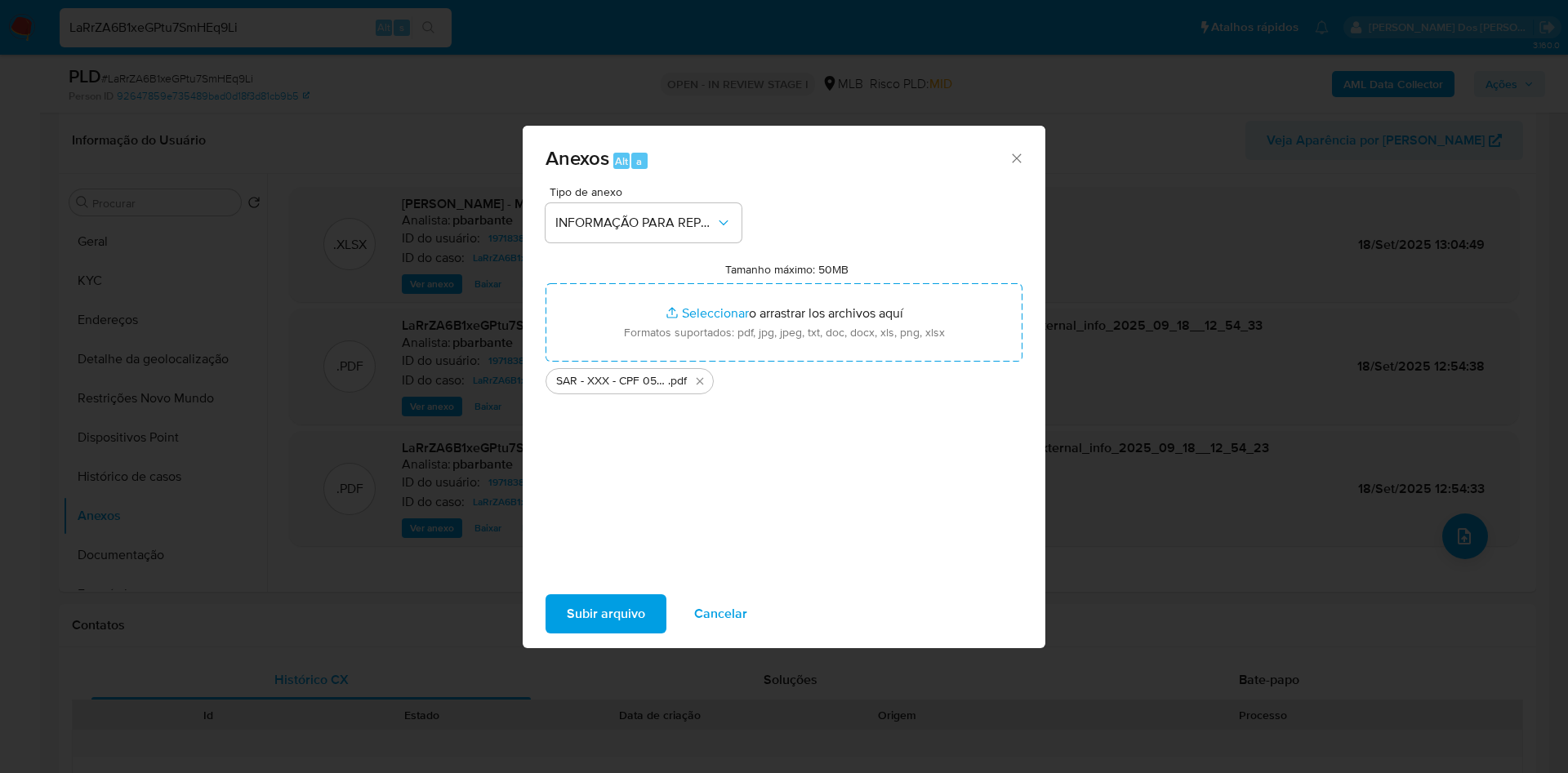
click at [566, 620] on span "Subir arquivo" at bounding box center [605, 614] width 79 height 36
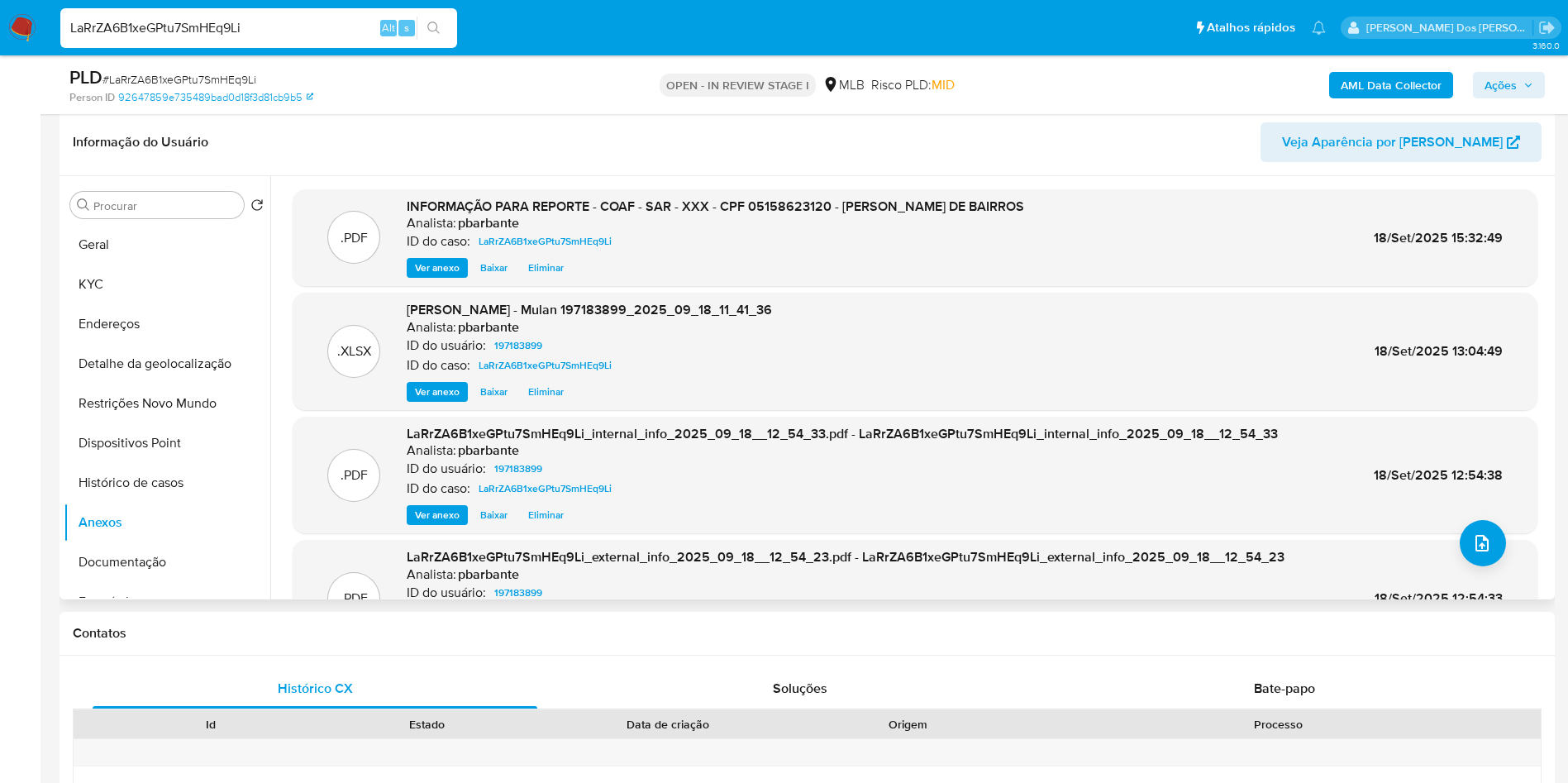
click at [468, 137] on div "Informação do Usuário Veja Aparência por Pessoa" at bounding box center [807, 143] width 1495 height 67
click at [1516, 92] on span "Ações" at bounding box center [1501, 85] width 32 height 26
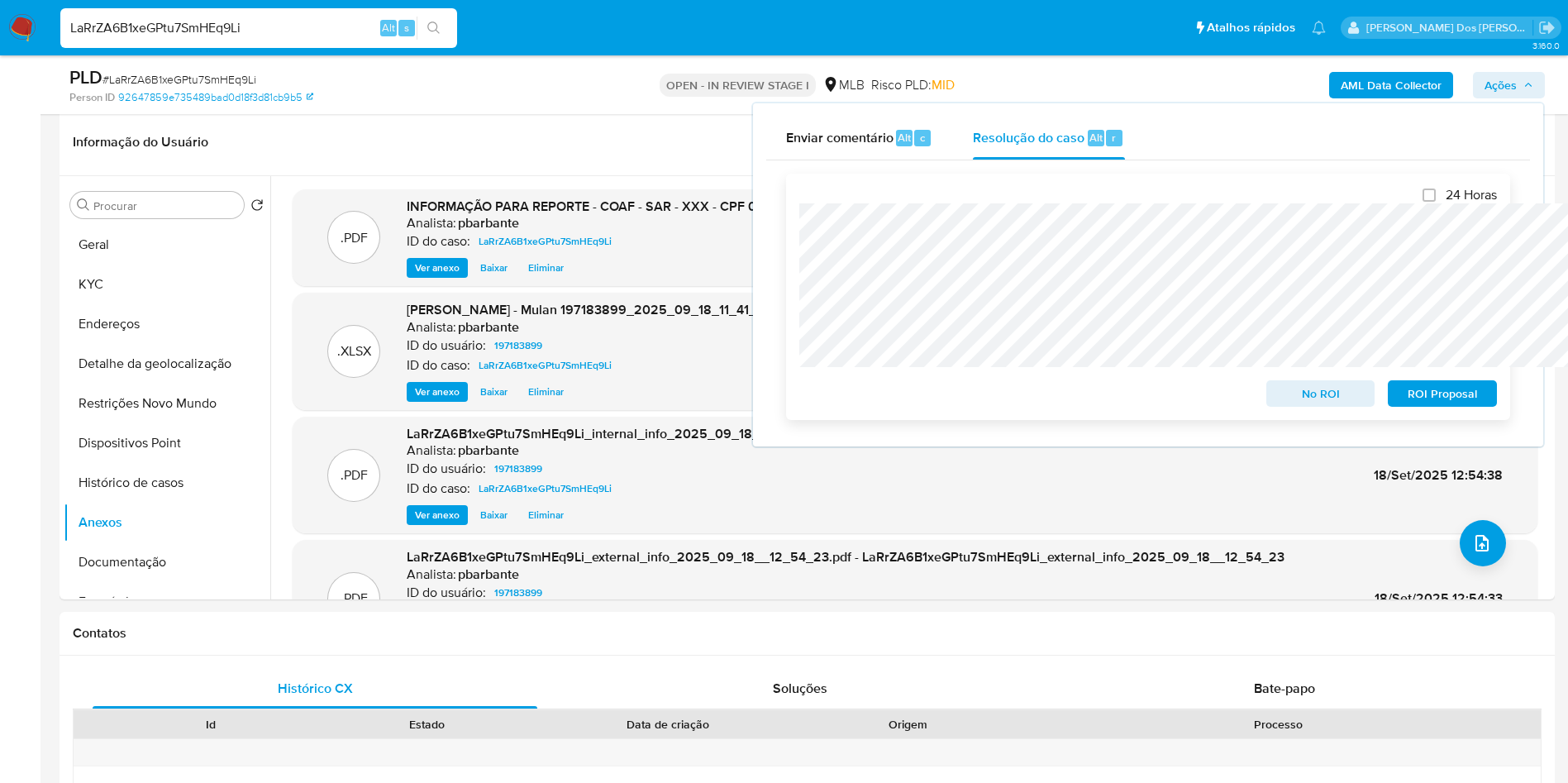
click at [1427, 395] on span "ROI Proposal" at bounding box center [1443, 393] width 86 height 23
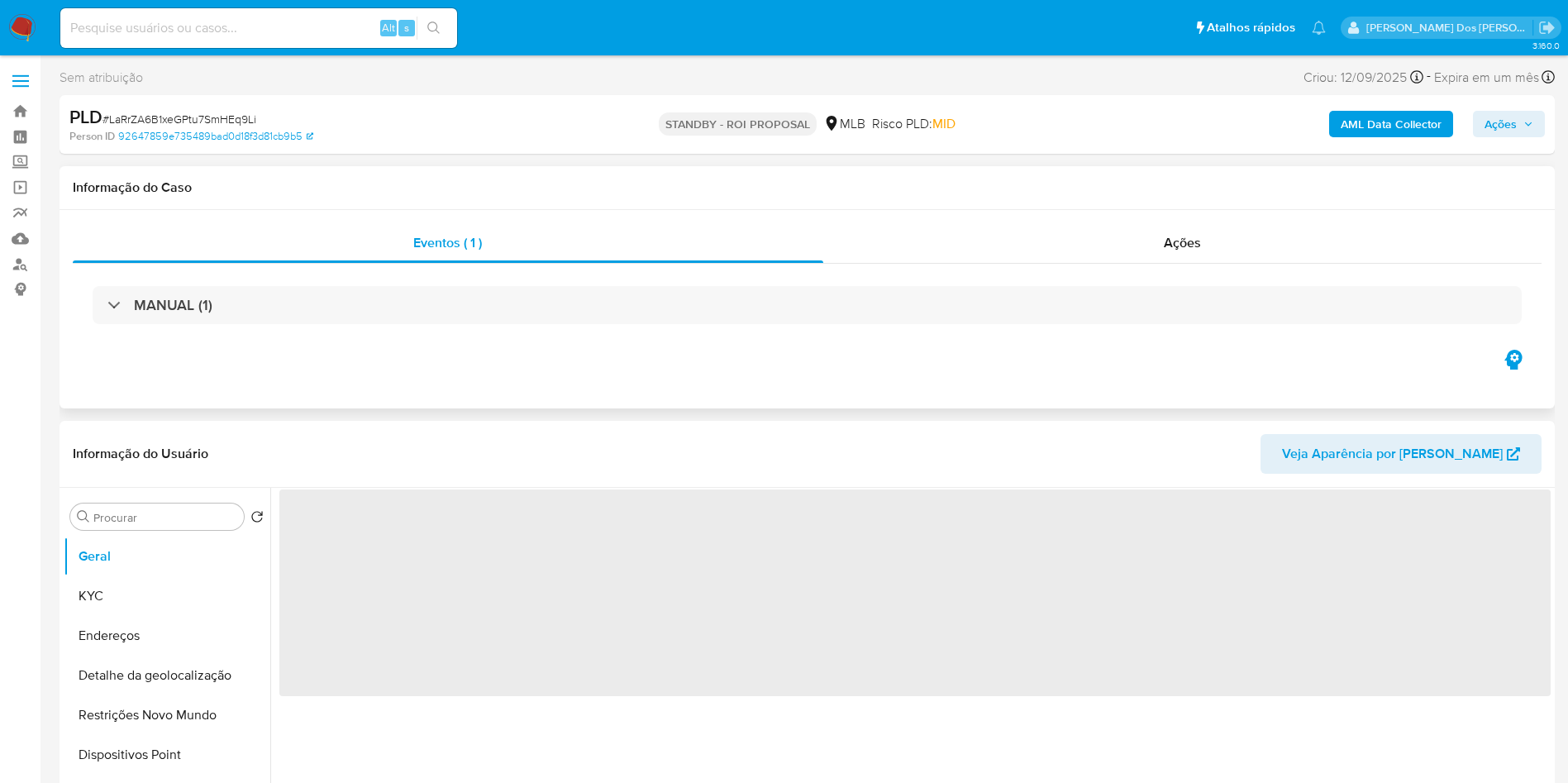
select select "10"
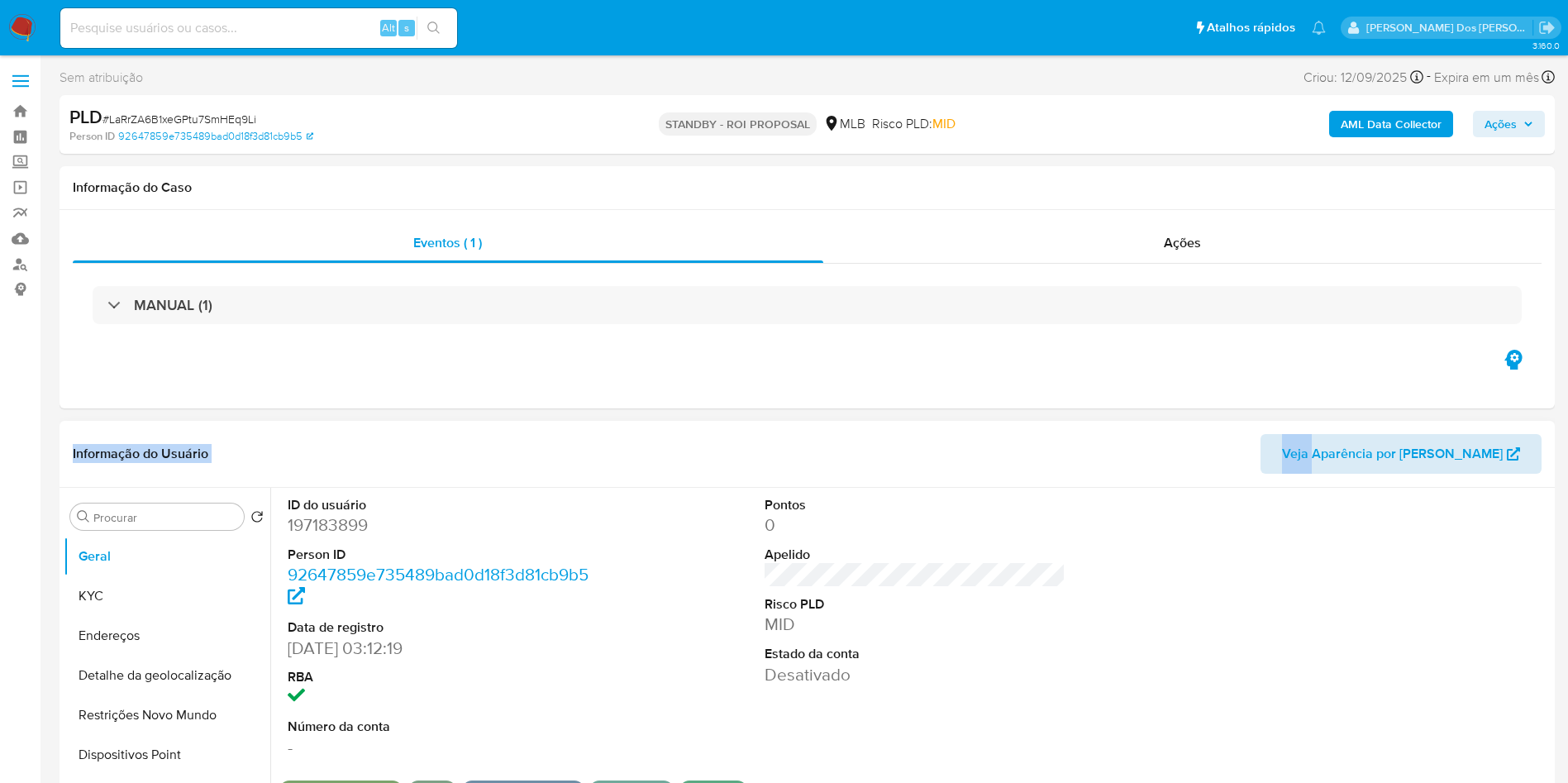
drag, startPoint x: 1373, startPoint y: 392, endPoint x: 1375, endPoint y: 462, distance: 70.0
click at [258, 18] on input at bounding box center [258, 28] width 397 height 22
paste input "nYyF0HHV6u6sC4lIVzjxEk0w"
type input "nYyF0HHV6u6sC4lIVzjxEk0w"
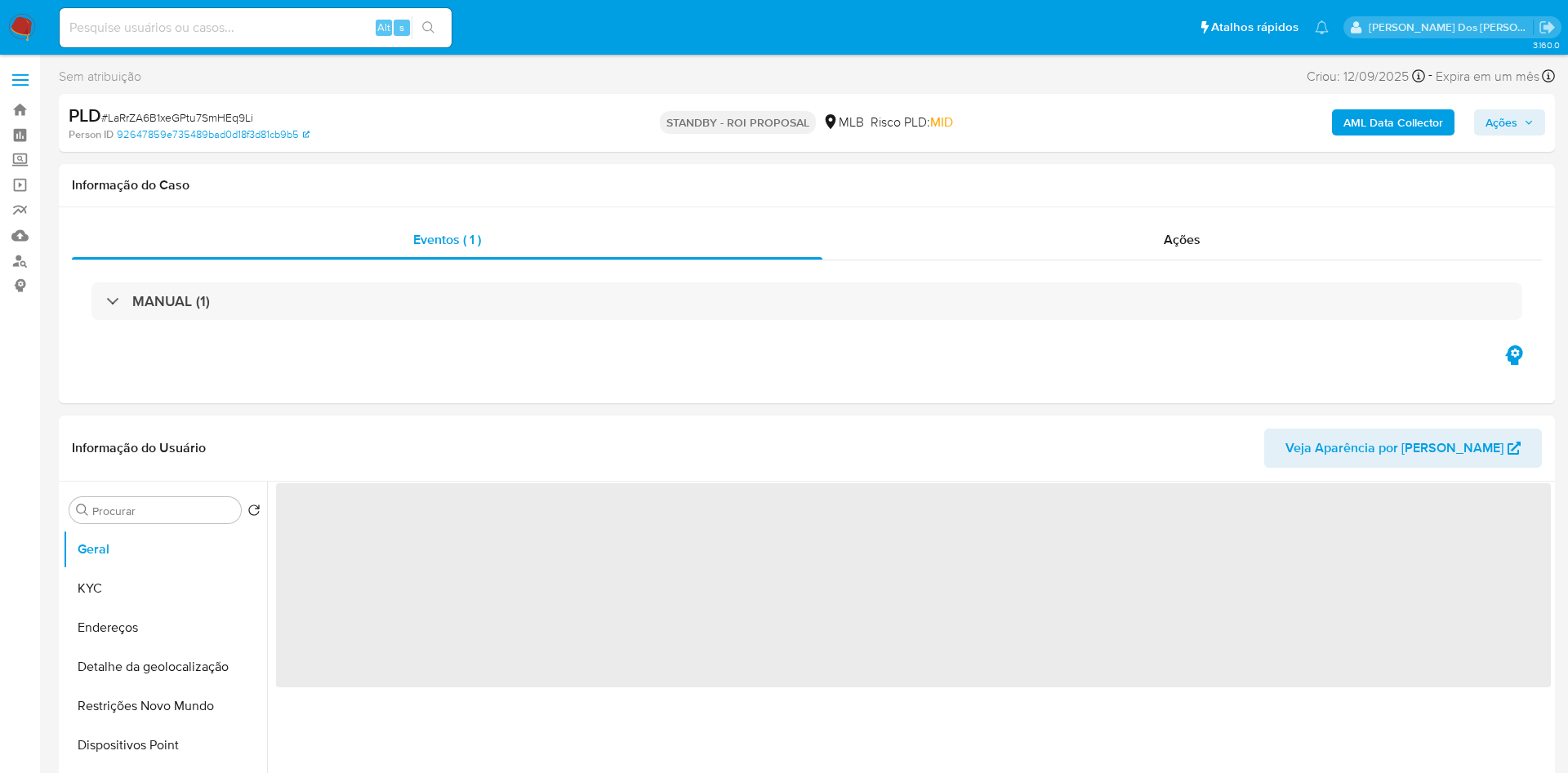
select select "10"
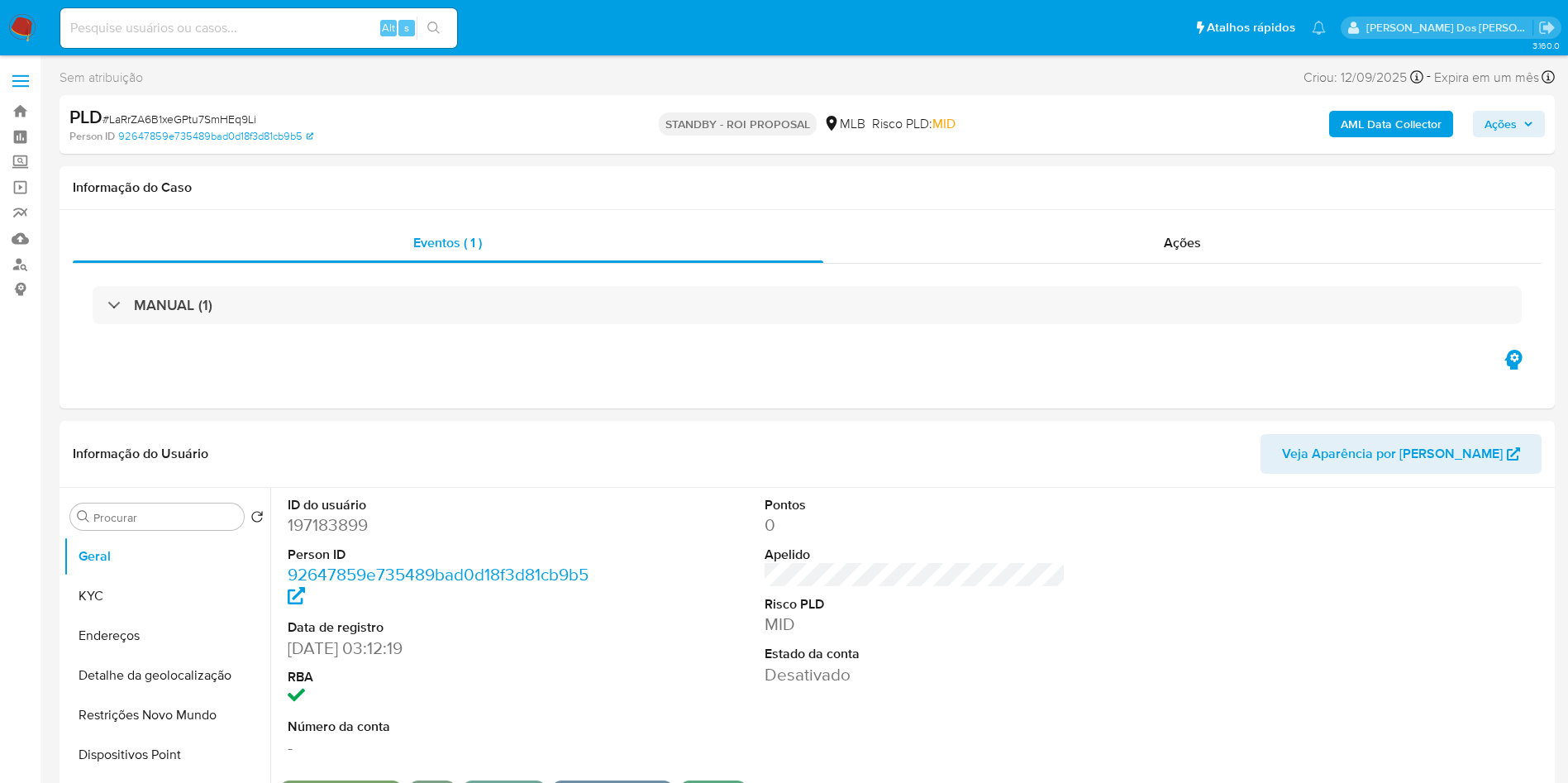
click at [384, 42] on div "Alt s" at bounding box center [258, 27] width 397 height 39
click at [354, 36] on input at bounding box center [258, 28] width 397 height 22
paste input "nYyF0HHV6u6sC4lIVzjxEk0w"
type input "nYyF0HHV6u6sC4lIVzjxEk0w"
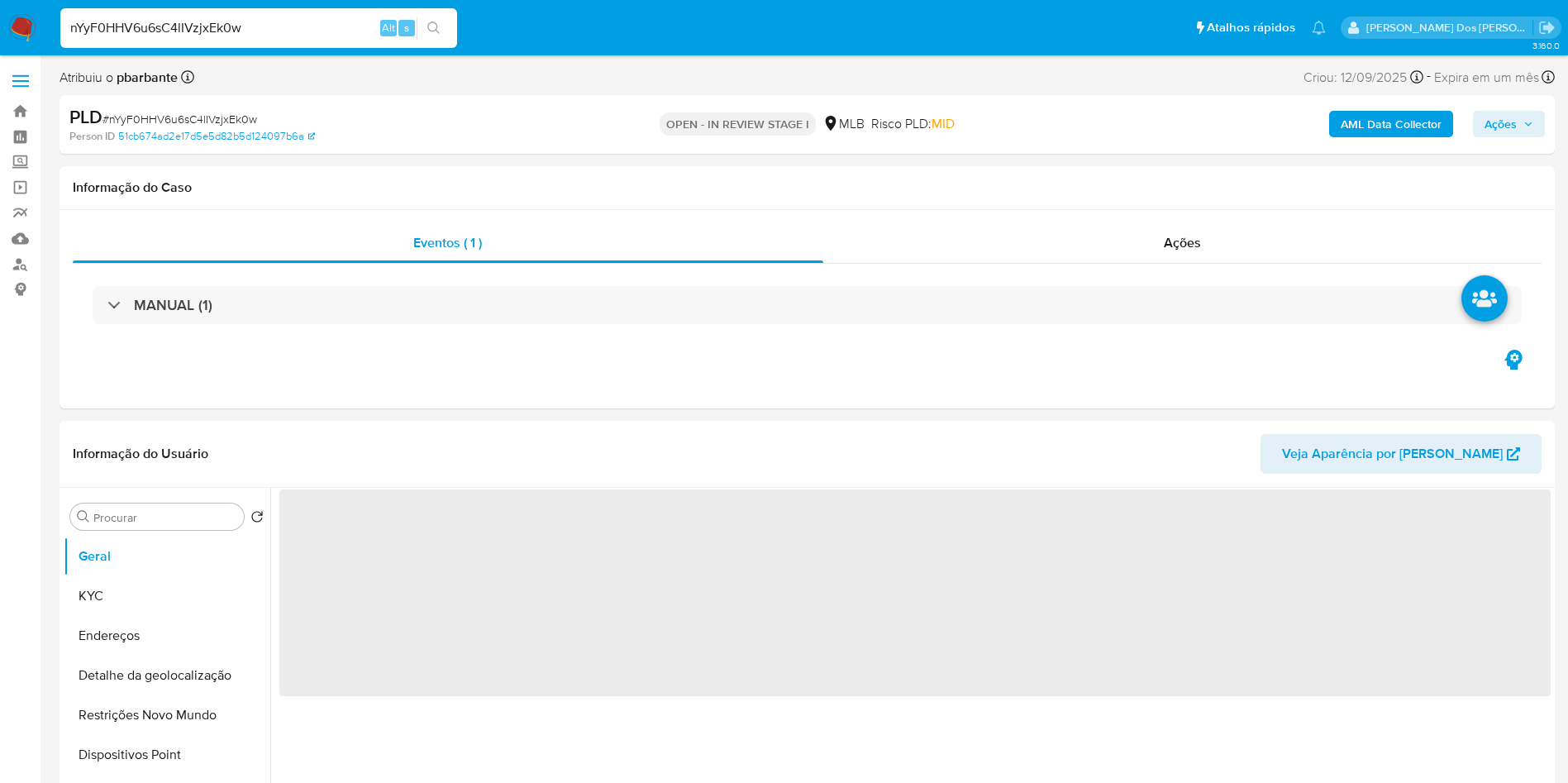
select select "10"
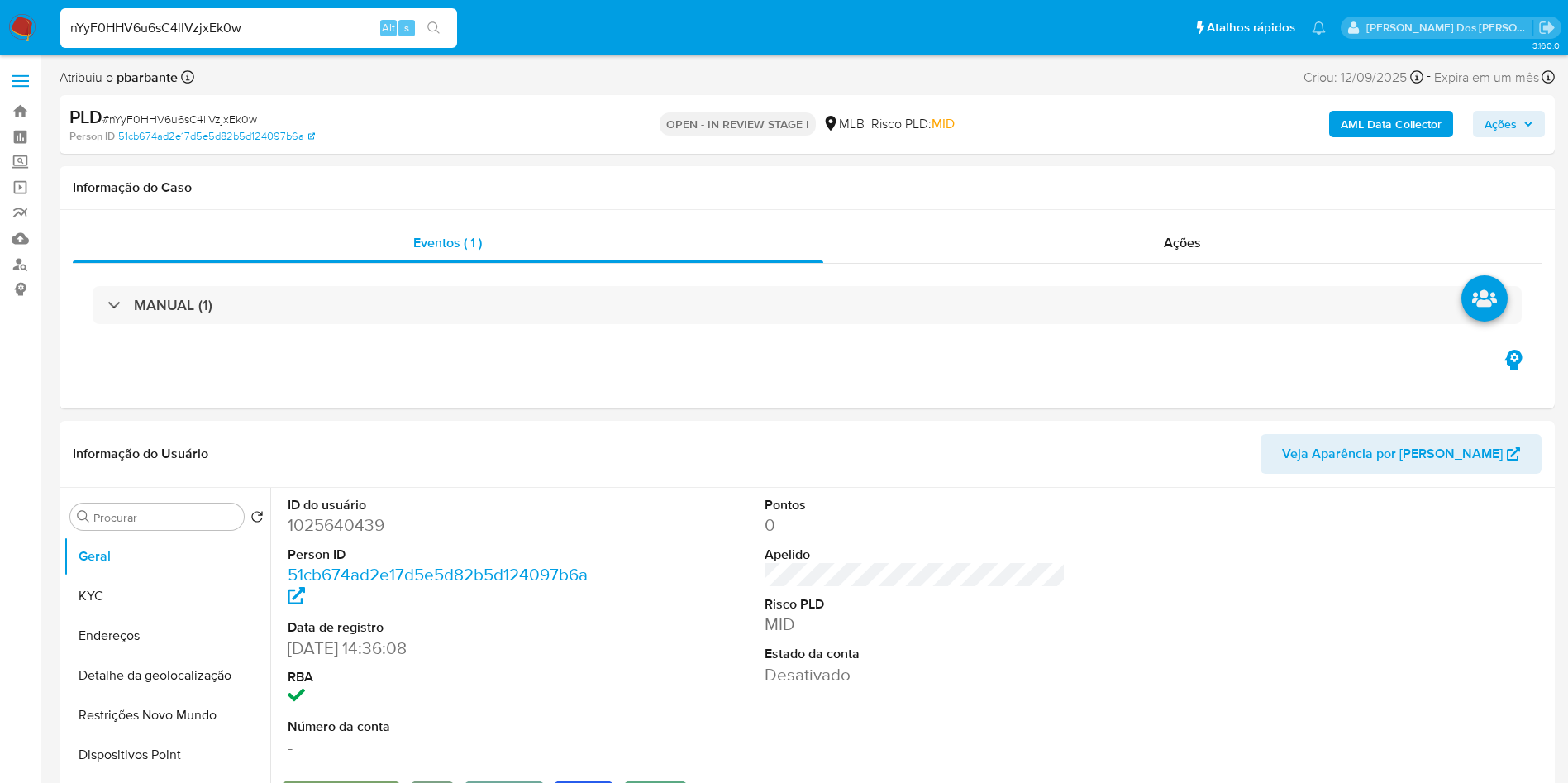
click at [1529, 122] on icon "button" at bounding box center [1528, 123] width 10 height 10
click at [1523, 130] on span "Ações" at bounding box center [1509, 123] width 49 height 23
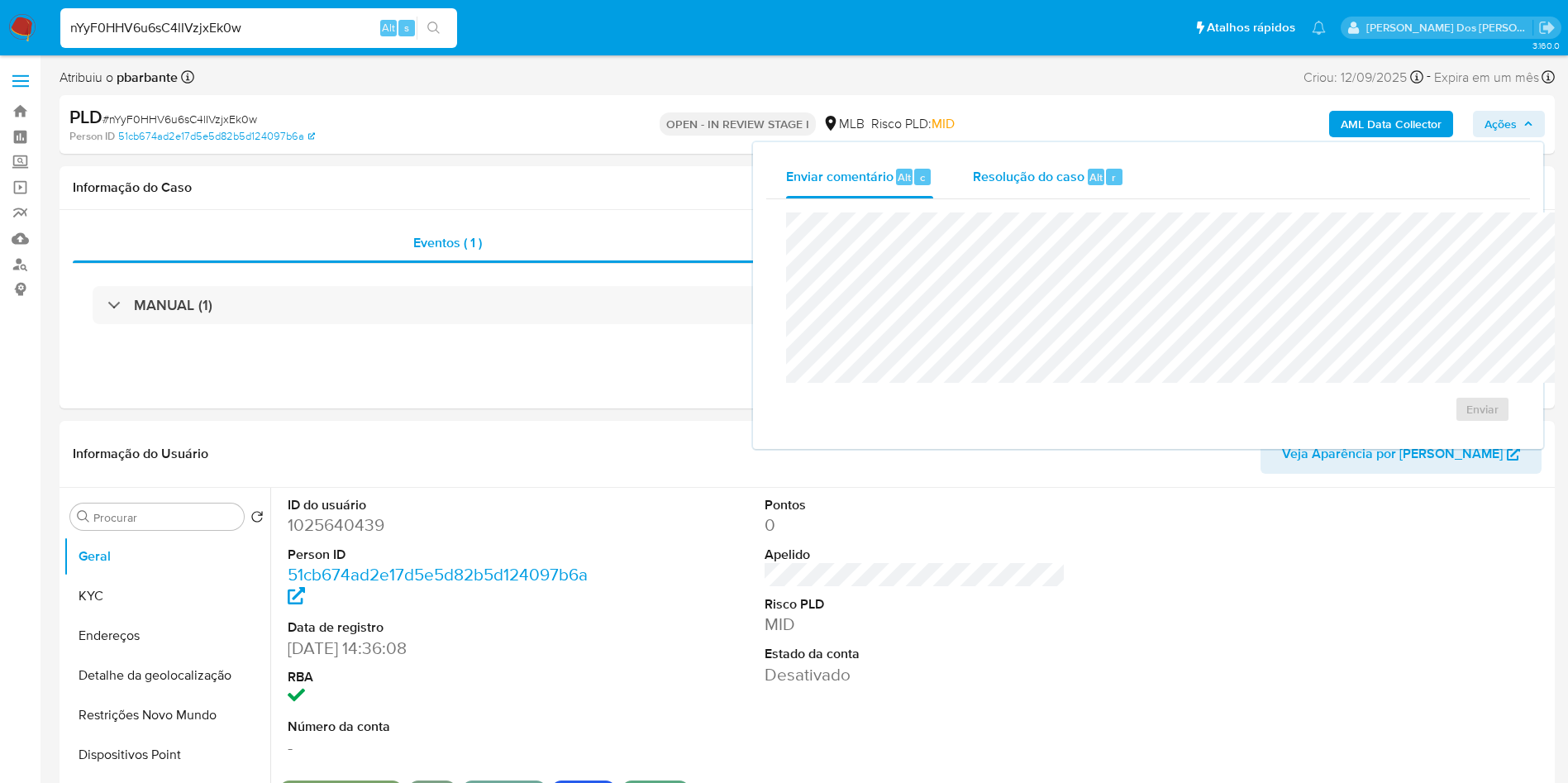
click at [974, 182] on span "Resolução do caso" at bounding box center [1029, 177] width 111 height 19
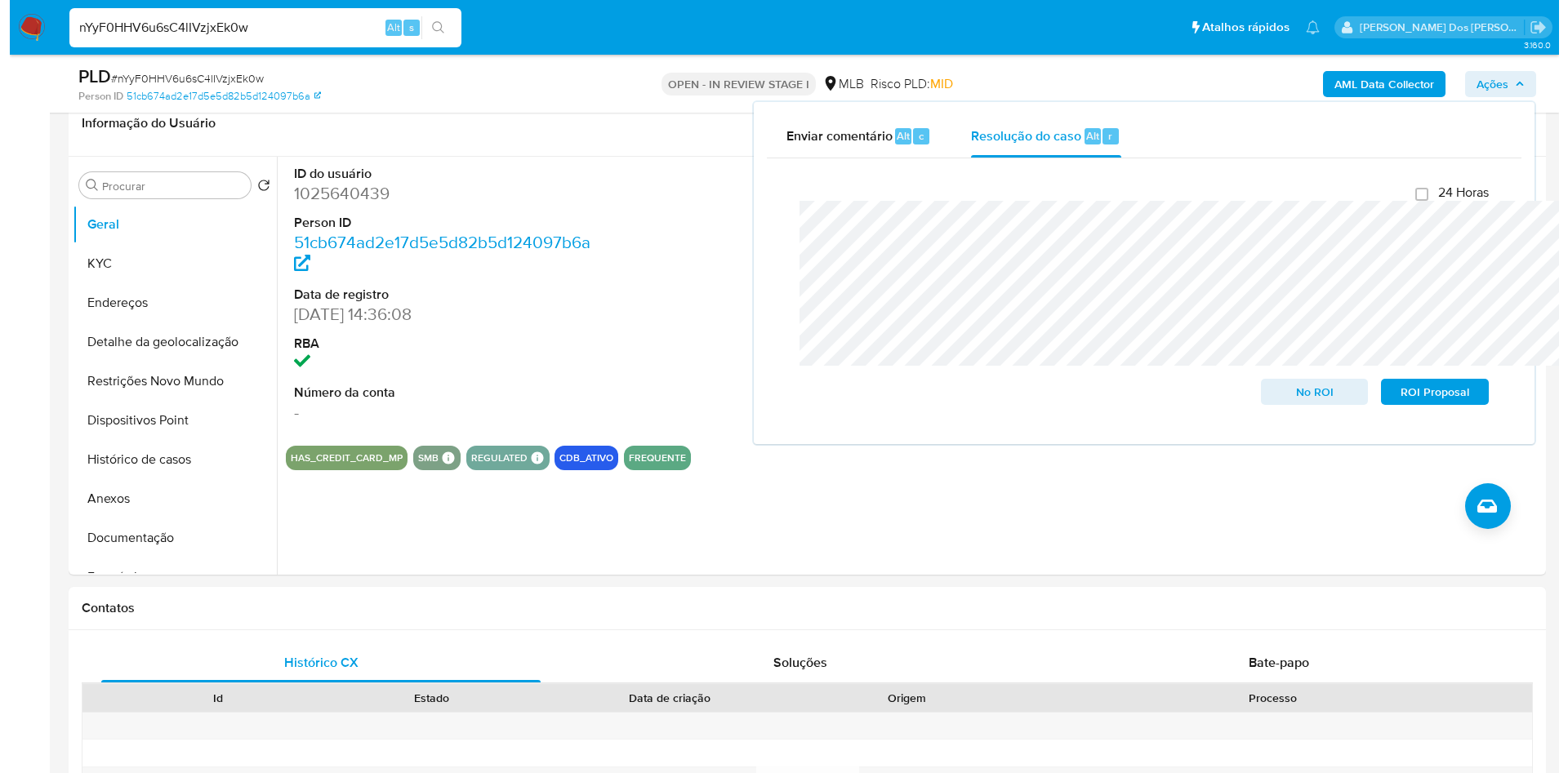
scroll to position [289, 0]
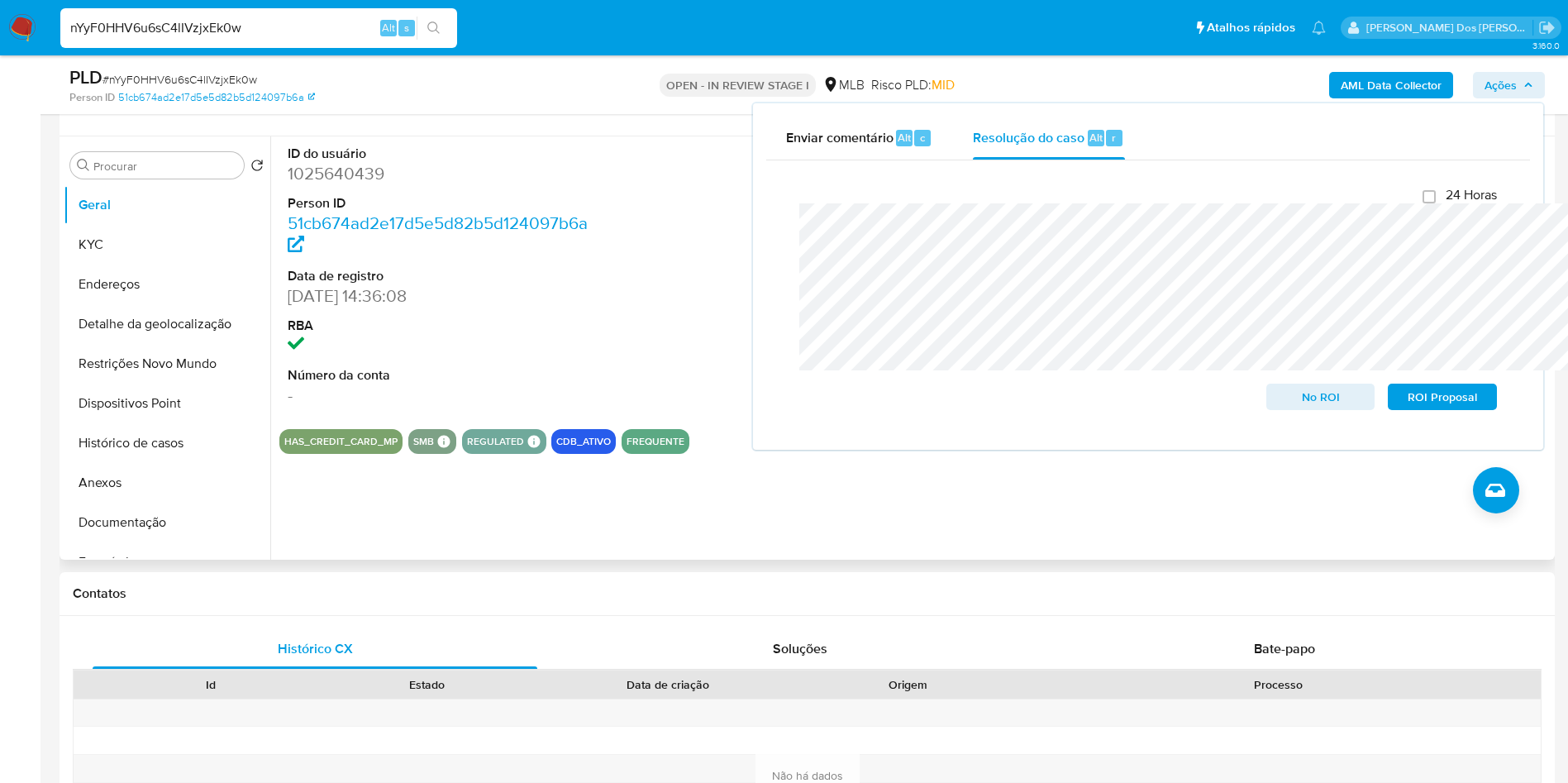
click at [418, 335] on dl "ID do usuário 1025640439 Person ID 51cb674ad2e17d5e5d82b5d124097b6a Data de reg…" at bounding box center [439, 276] width 302 height 263
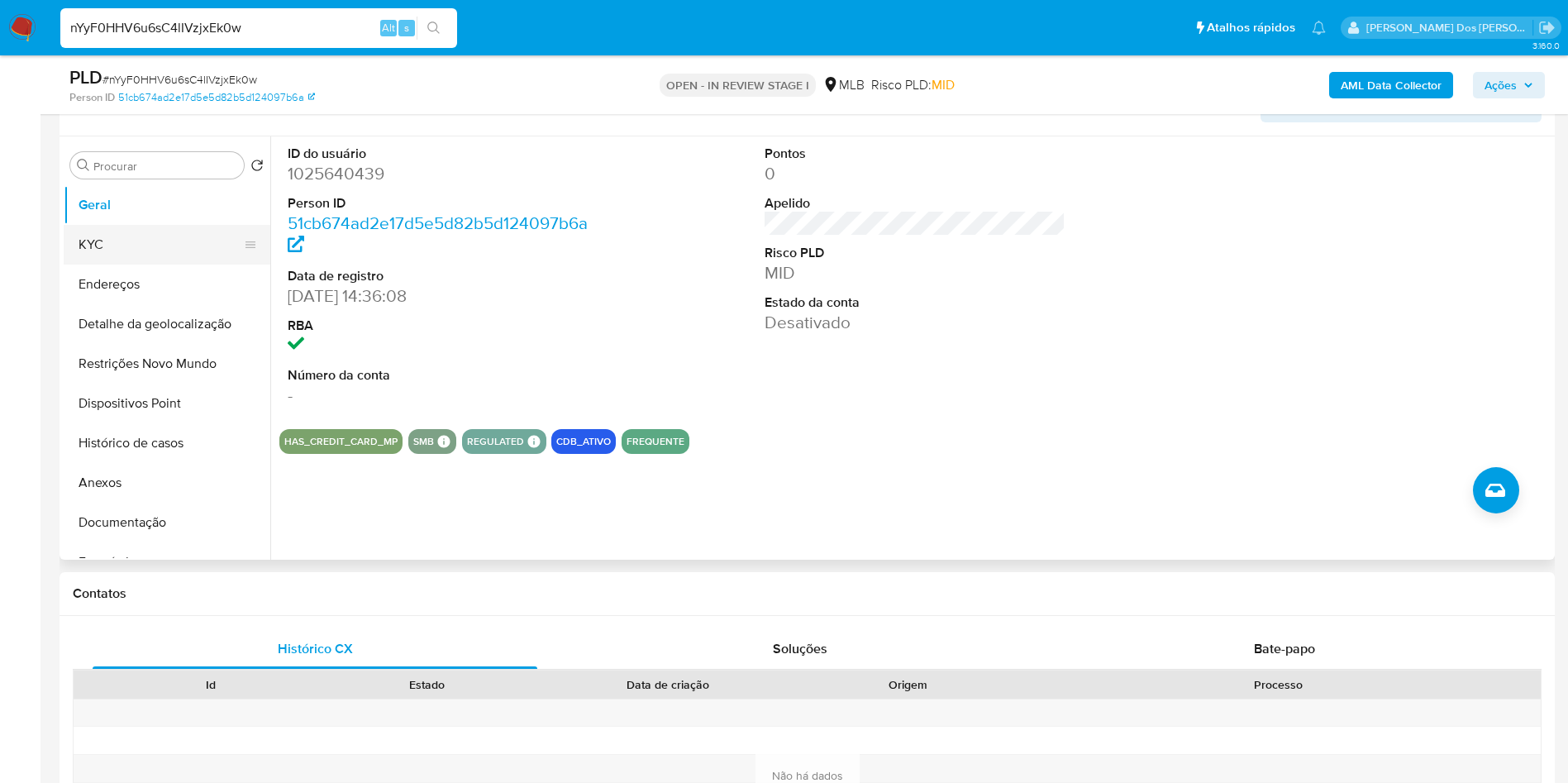
click at [162, 260] on button "KYC" at bounding box center [160, 244] width 193 height 39
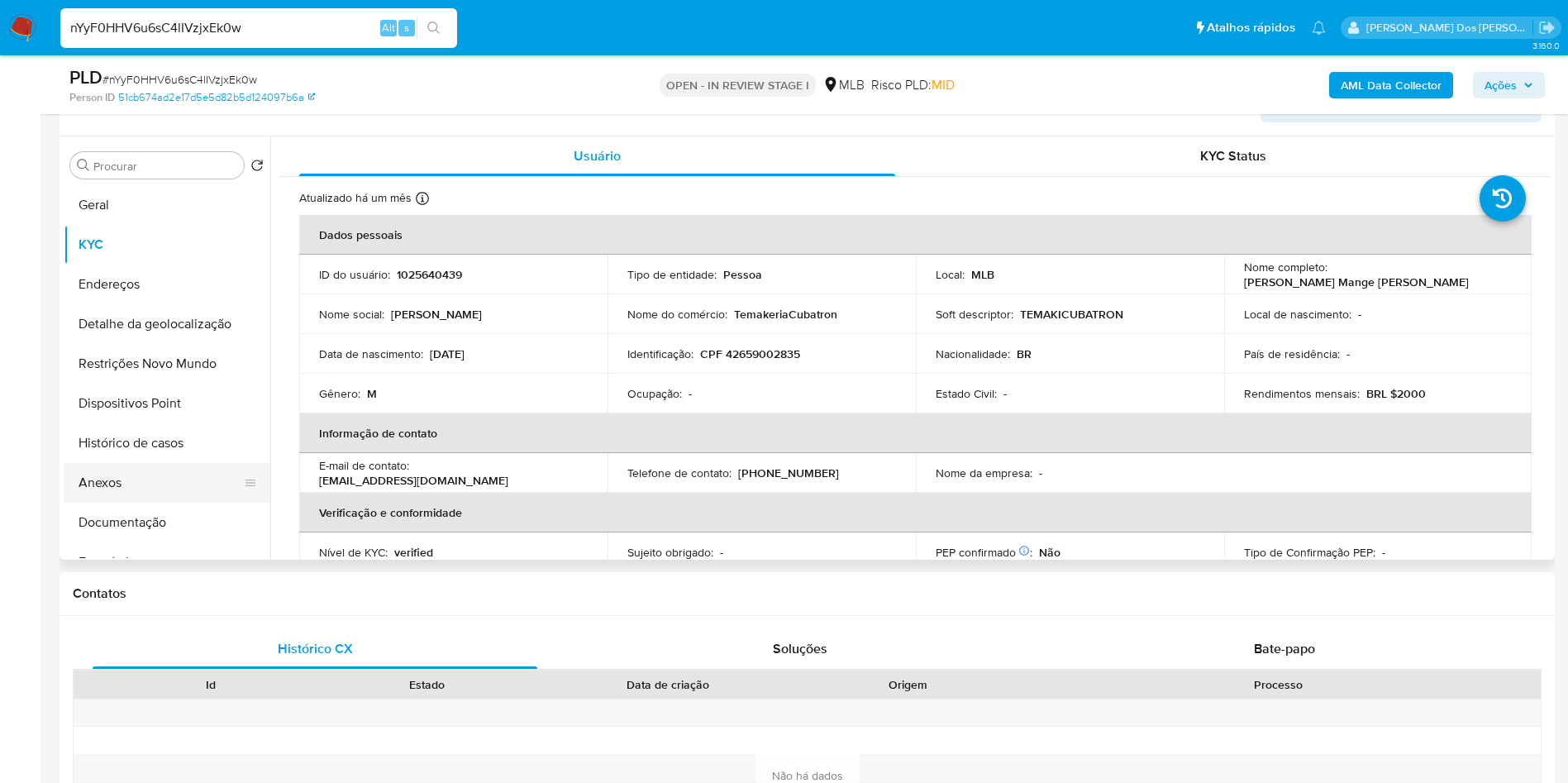
click at [135, 503] on button "Anexos" at bounding box center [160, 483] width 193 height 39
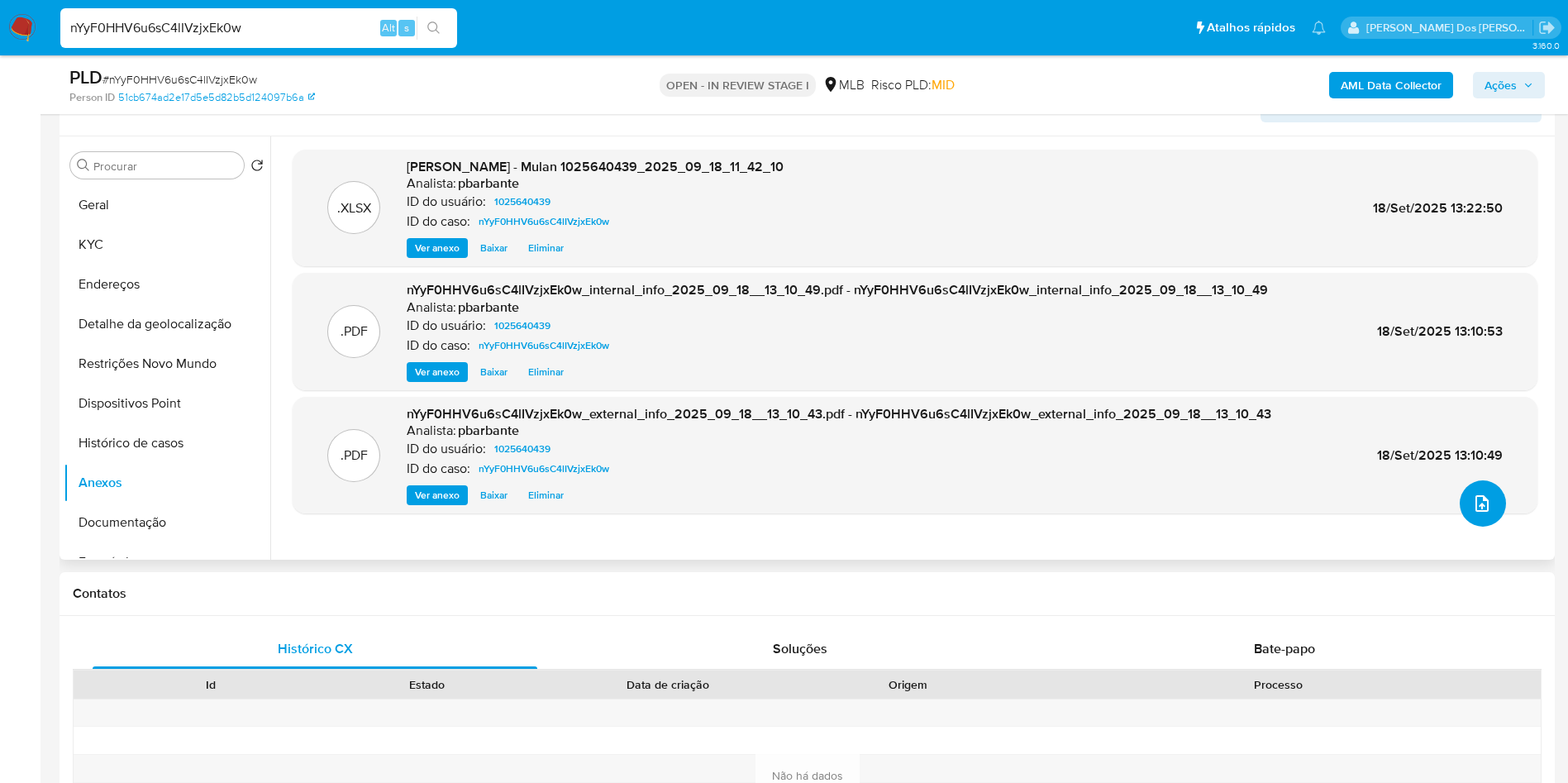
click at [1487, 527] on button "upload-file" at bounding box center [1483, 504] width 46 height 46
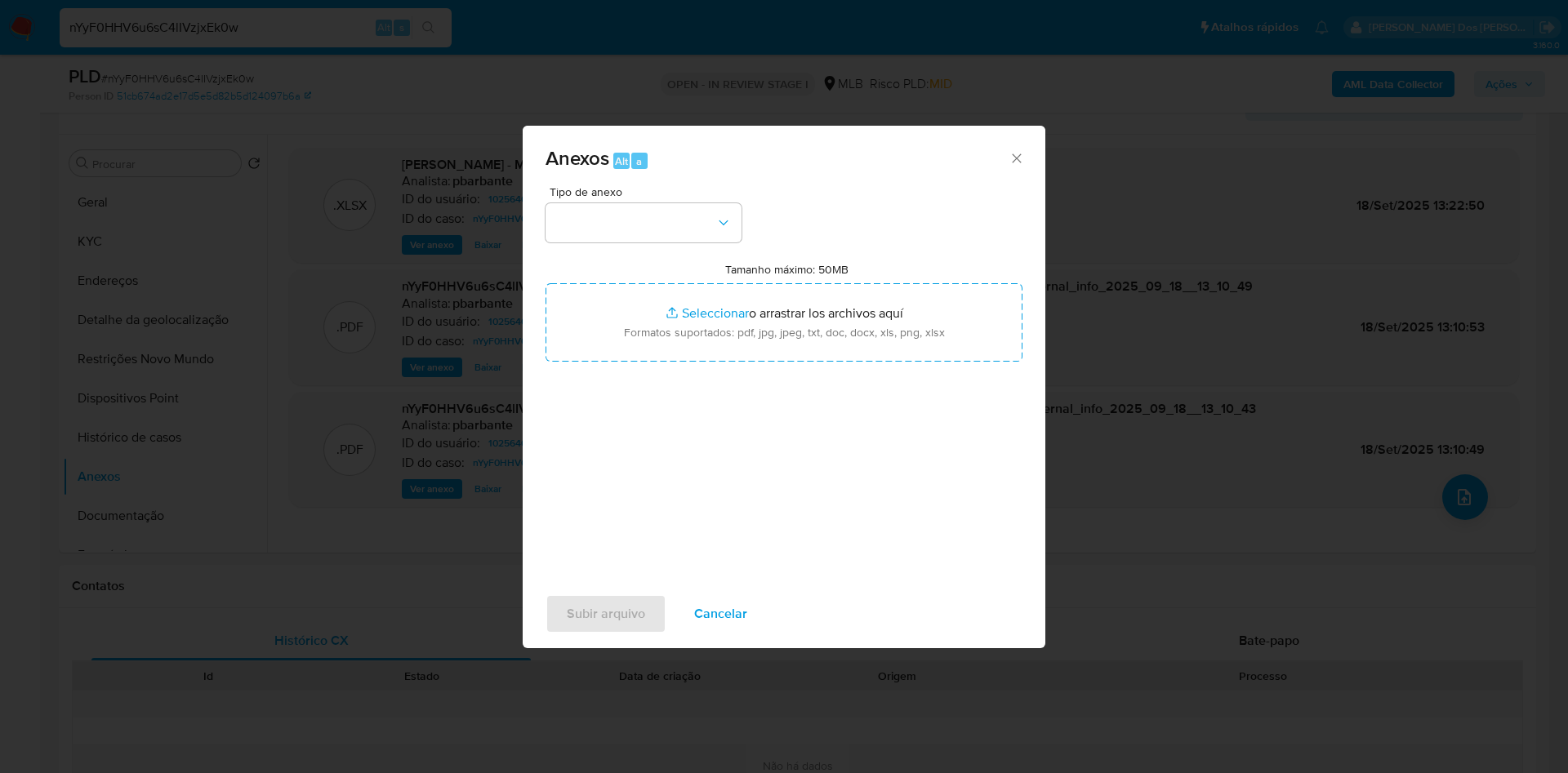
click at [669, 186] on div "Tipo de anexo" at bounding box center [643, 214] width 196 height 56
click at [662, 203] on button "button" at bounding box center [643, 222] width 196 height 39
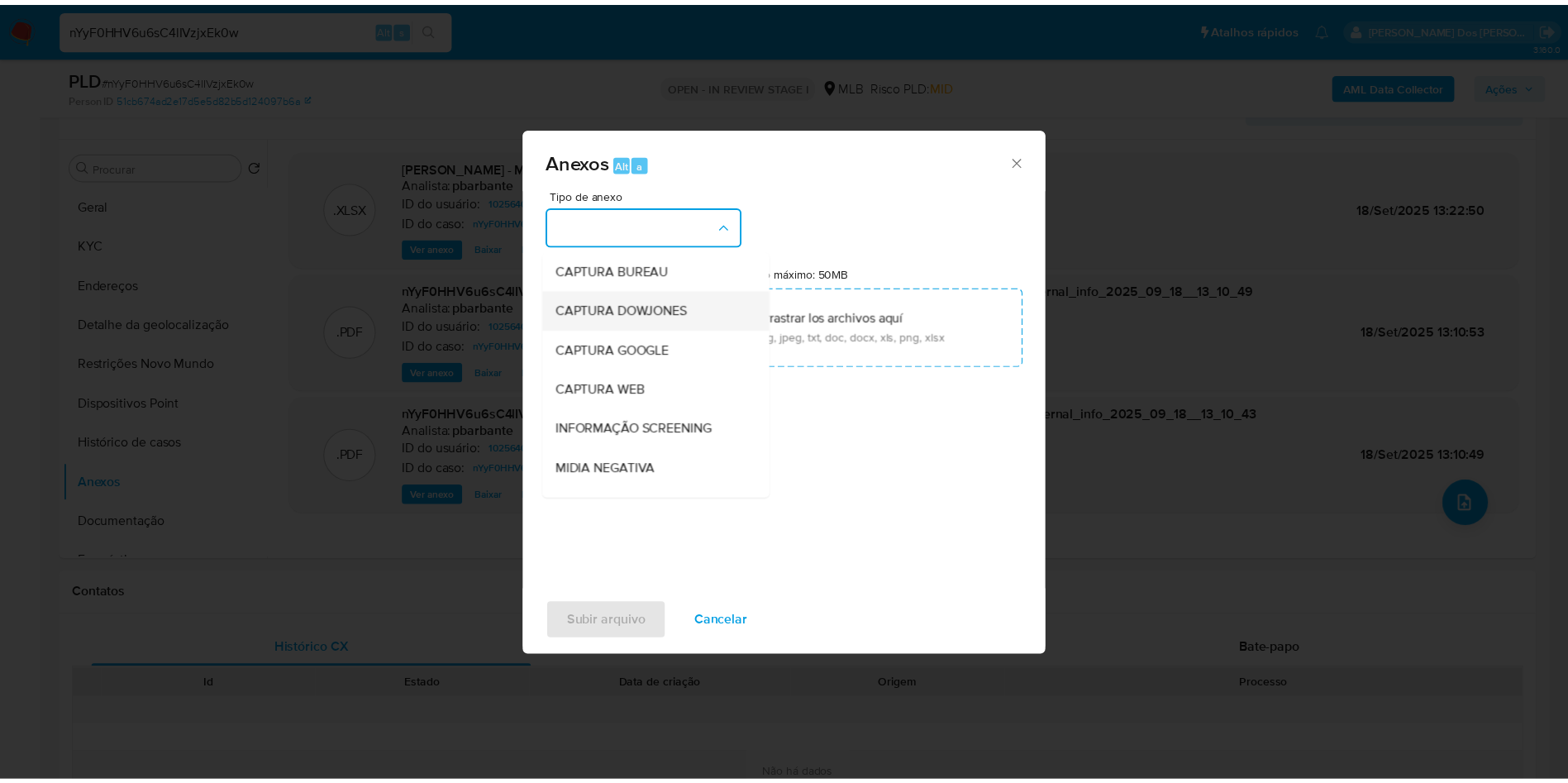
scroll to position [222, 0]
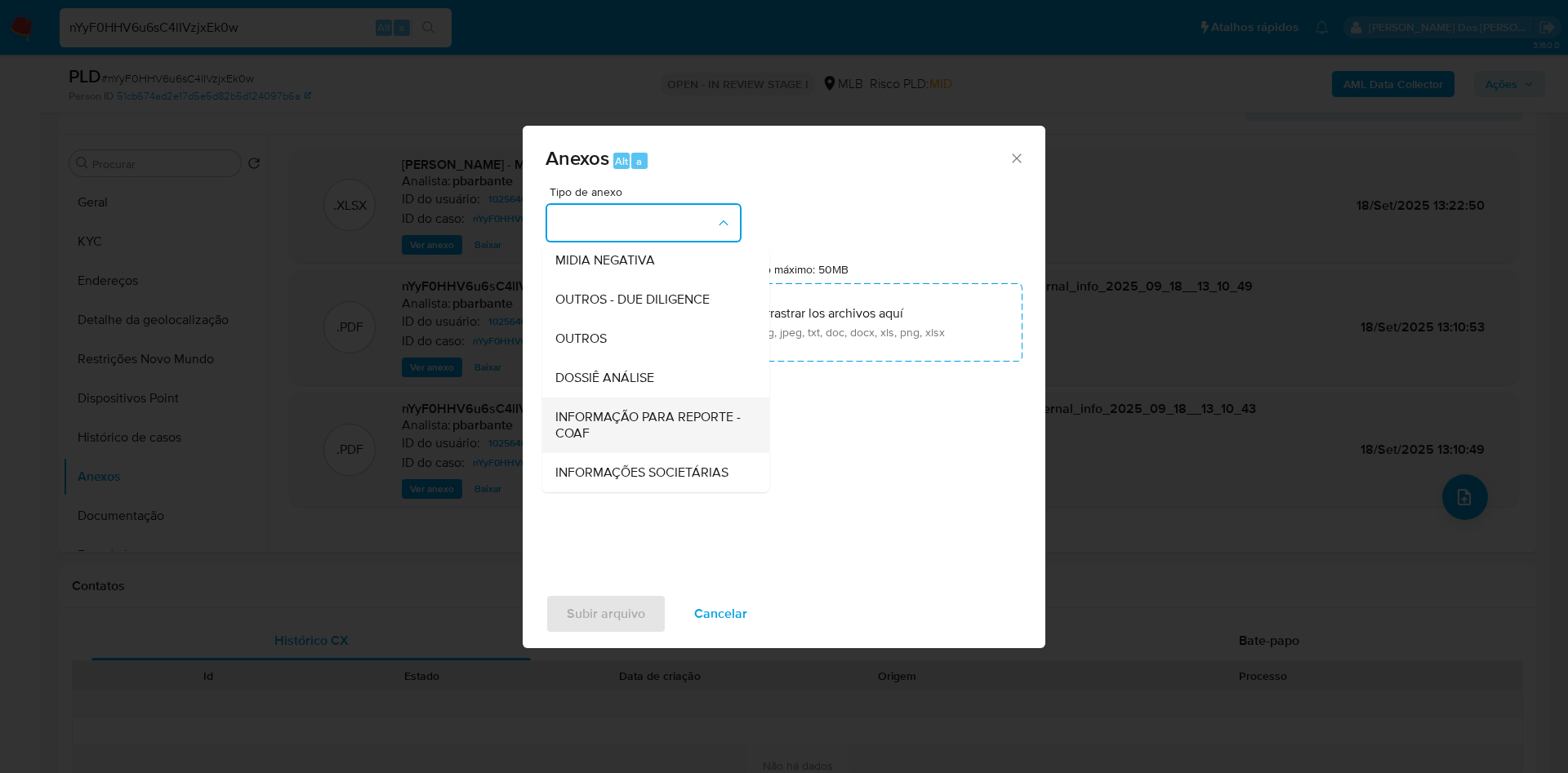
click at [574, 409] on span "INFORMAÇÃO PARA REPORTE - COAF" at bounding box center [650, 425] width 191 height 33
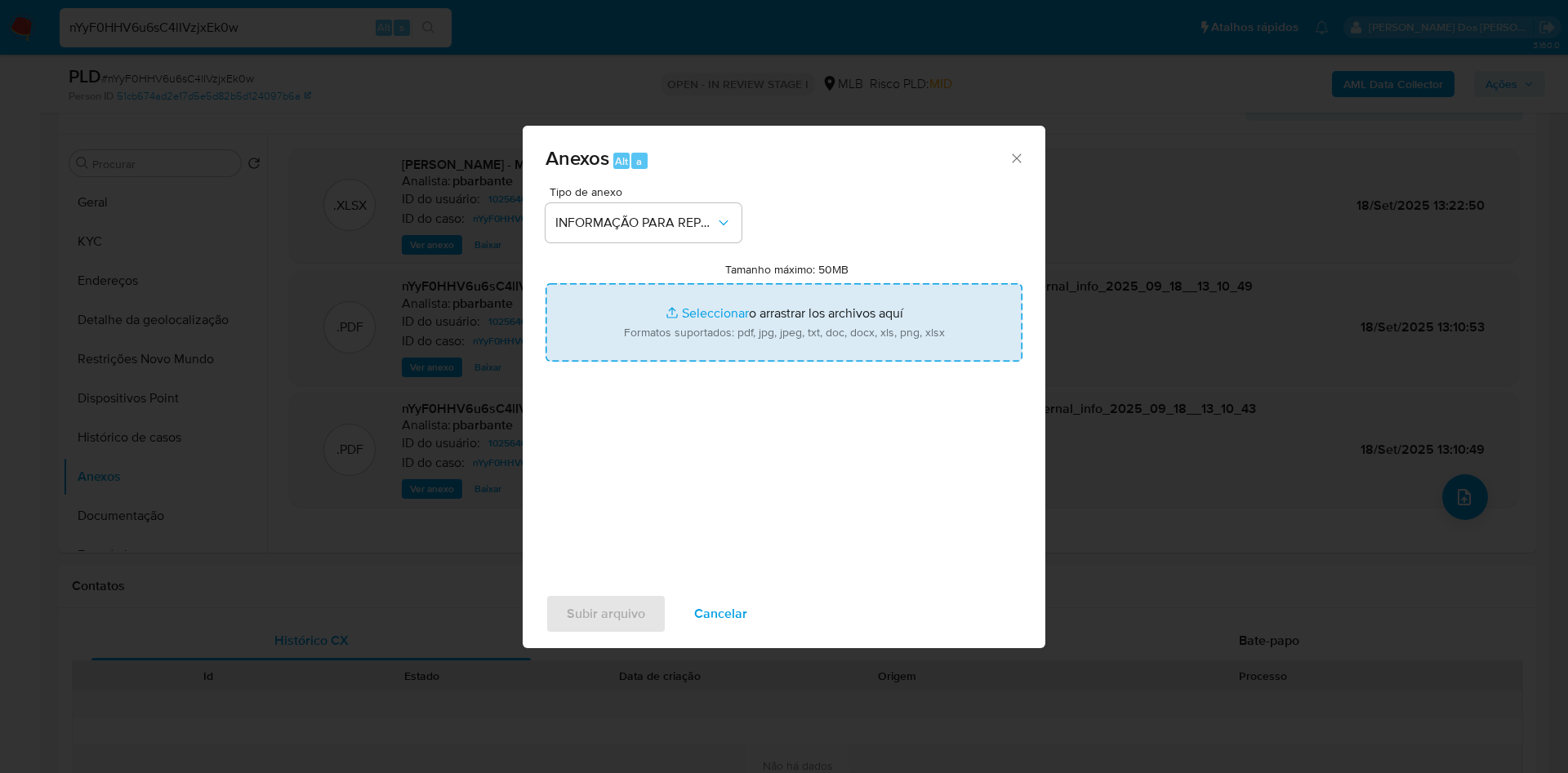
type input "C:\fakepath\SAR - XXX - CPF 42659002835 - HIGOR NASCIMENTO MANGE DE OLIVEIRA.pdf"
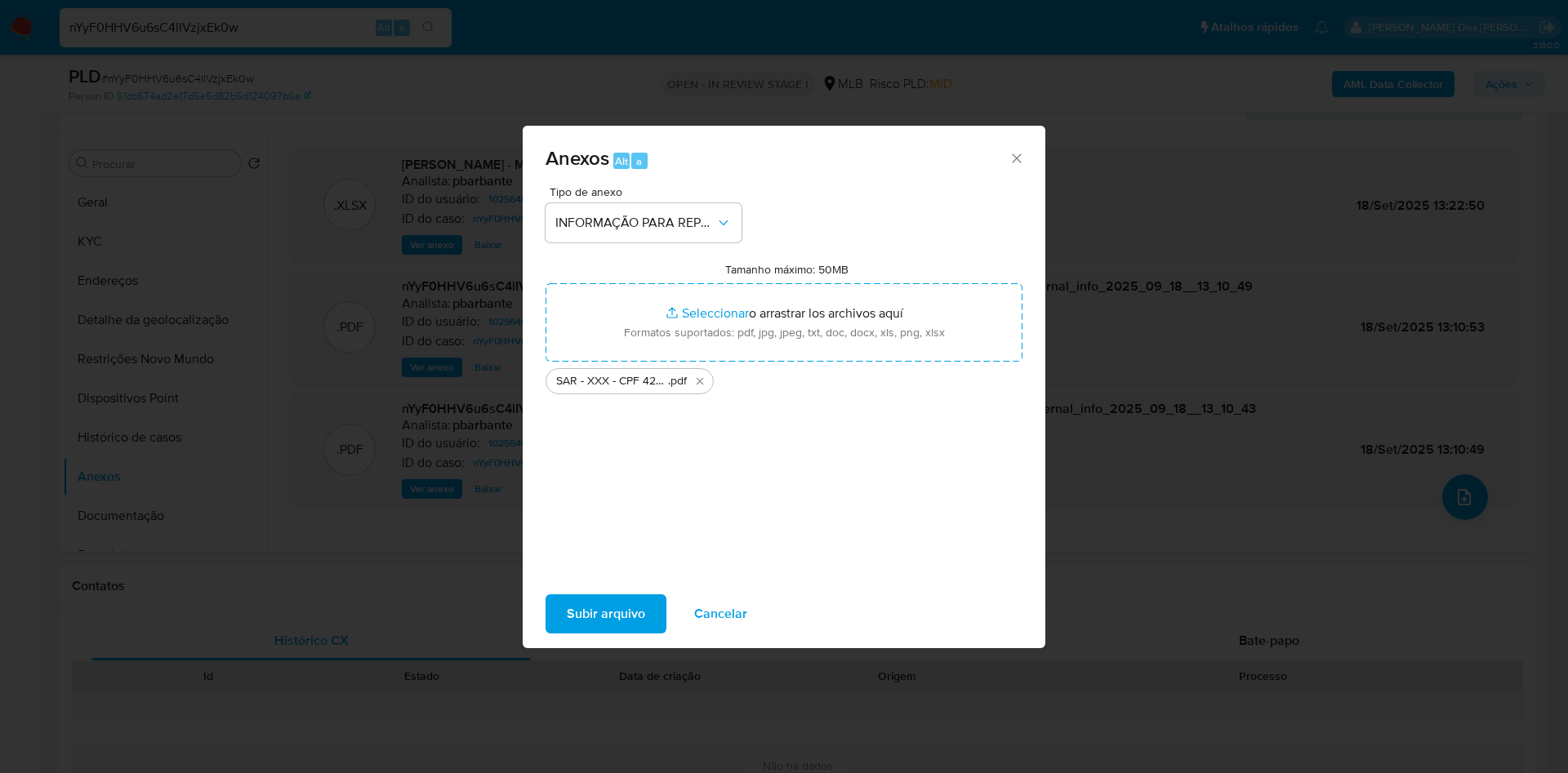
click at [566, 632] on span "Subir arquivo" at bounding box center [605, 614] width 79 height 36
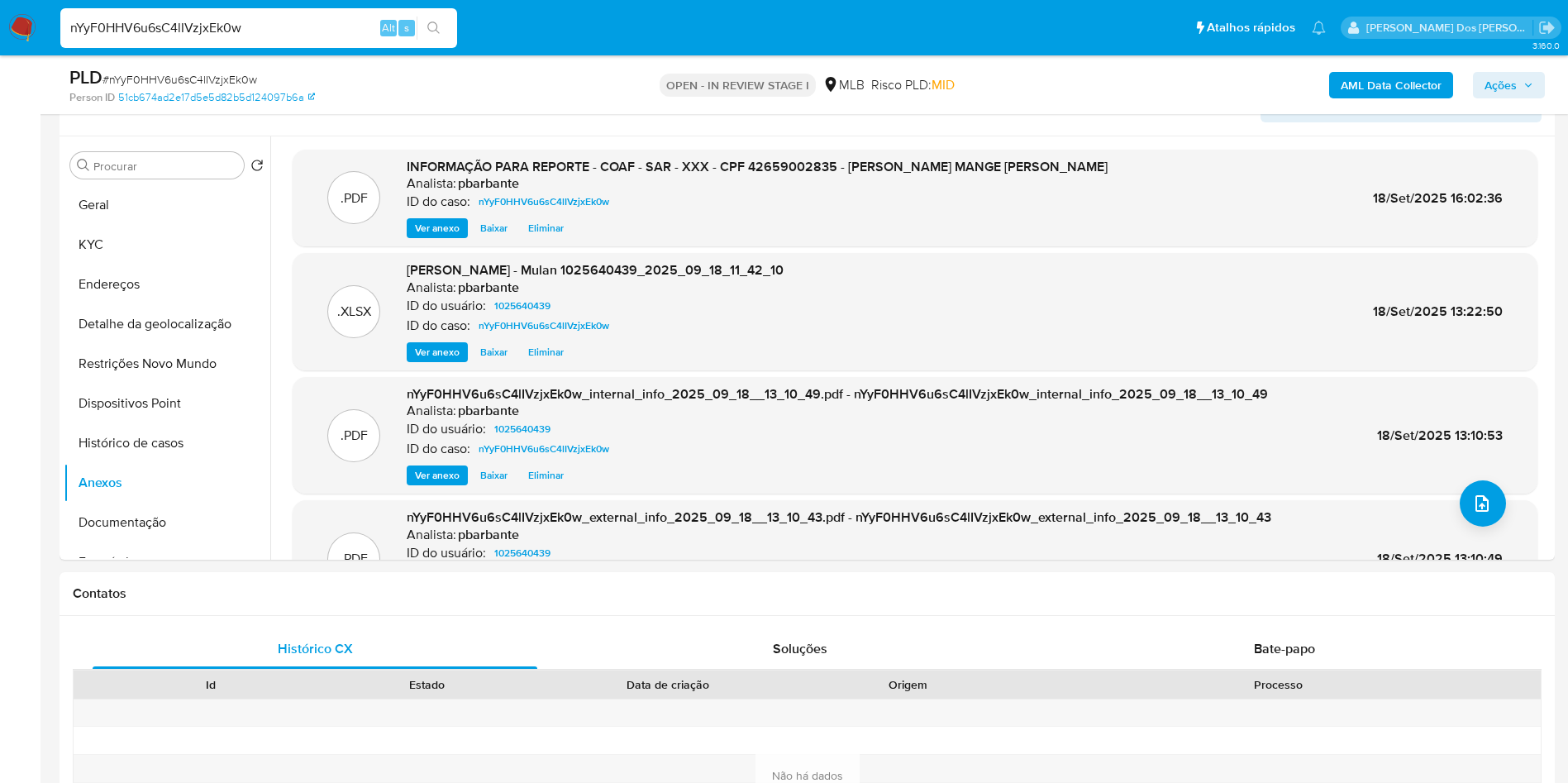
click at [1527, 82] on icon "button" at bounding box center [1528, 85] width 10 height 10
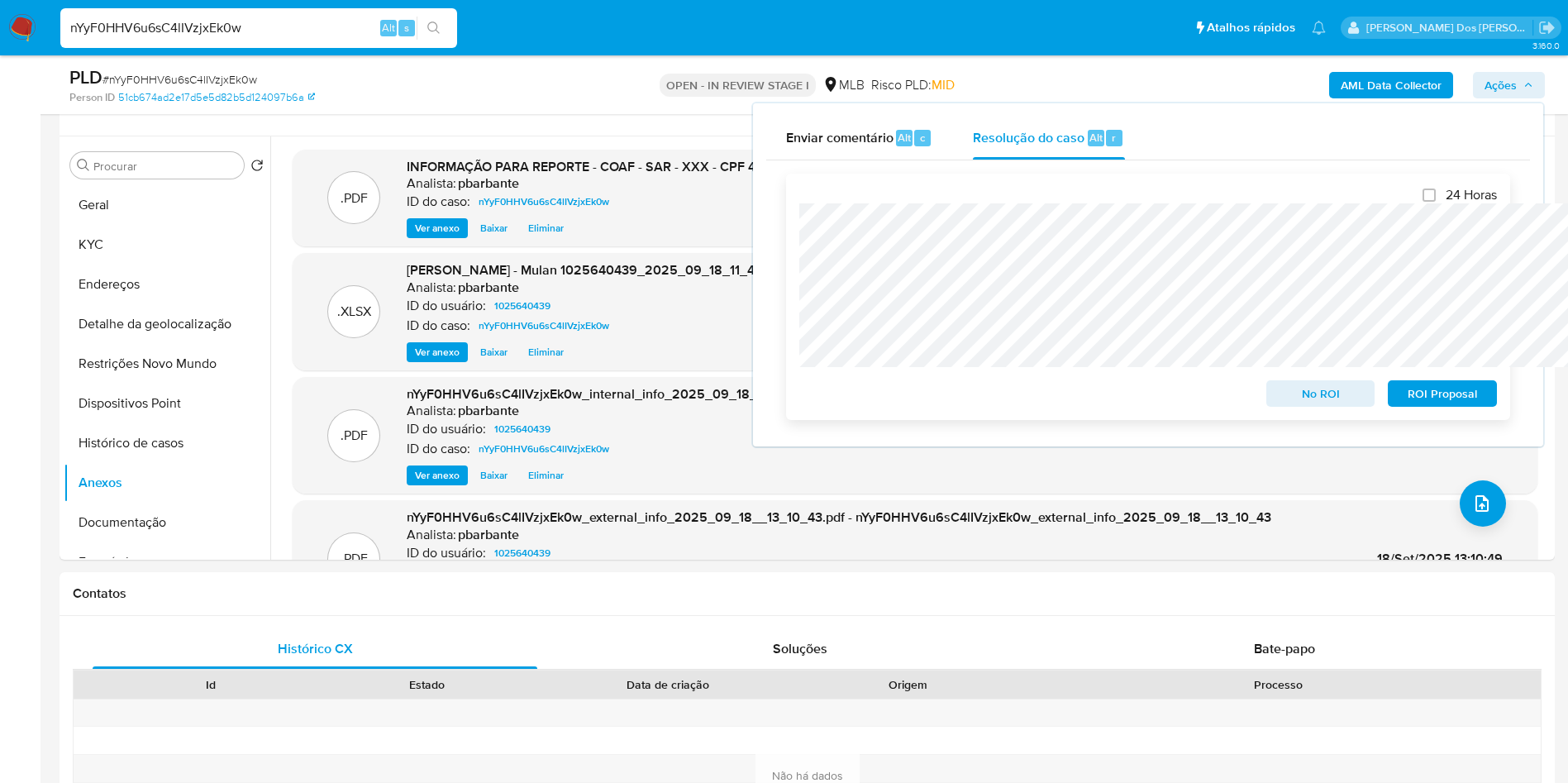
click at [1425, 397] on span "ROI Proposal" at bounding box center [1443, 393] width 86 height 23
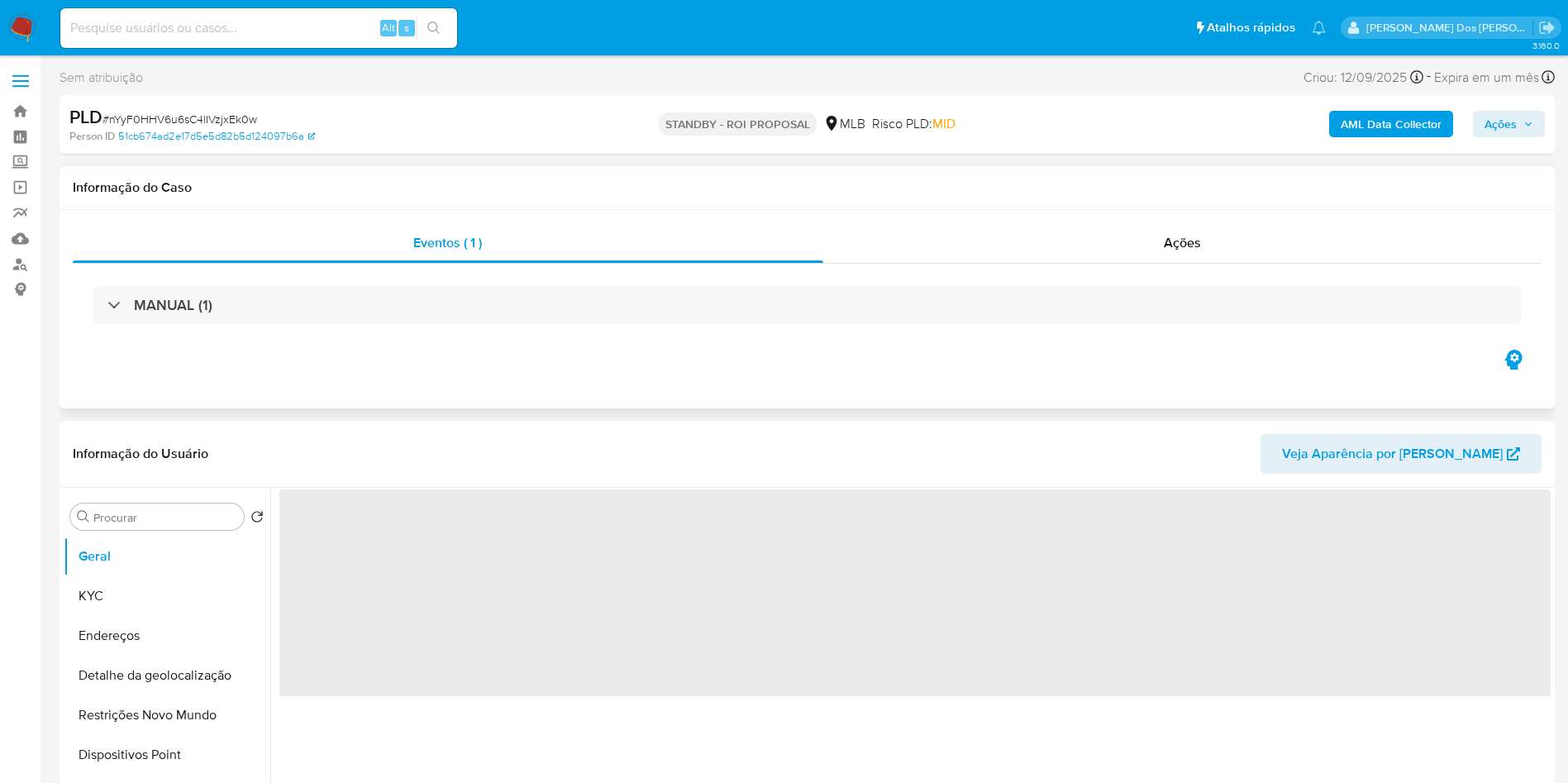
select select "10"
